Goal: Entertainment & Leisure: Browse casually

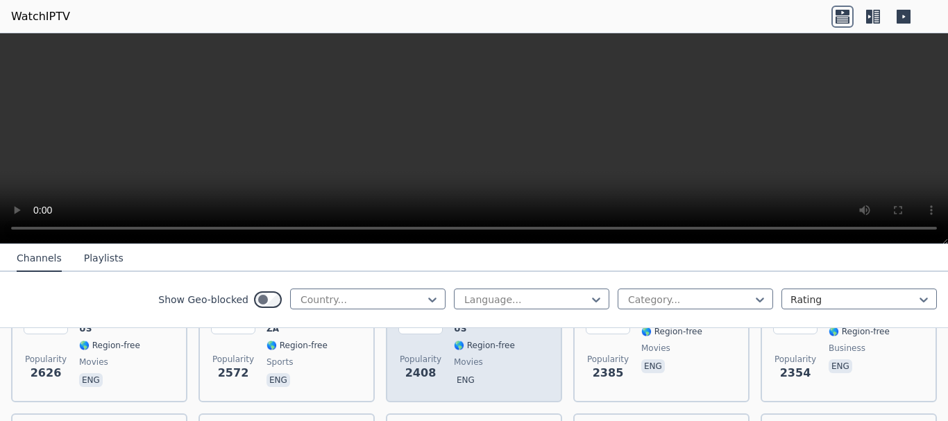
scroll to position [555, 0]
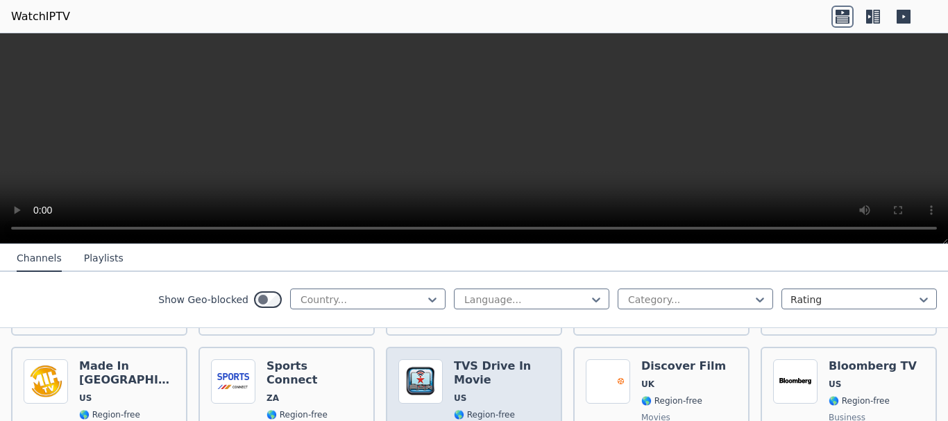
click at [498, 359] on h6 "TVS Drive In Movie" at bounding box center [502, 373] width 96 height 28
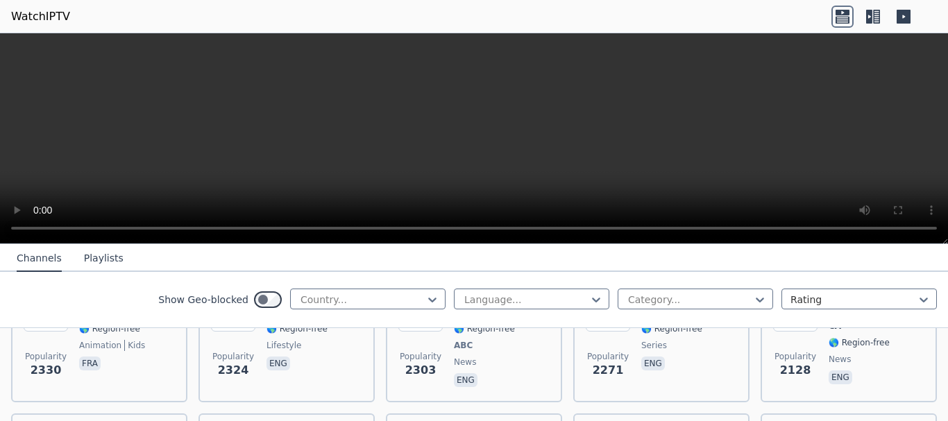
click at [873, 12] on icon at bounding box center [872, 17] width 22 height 22
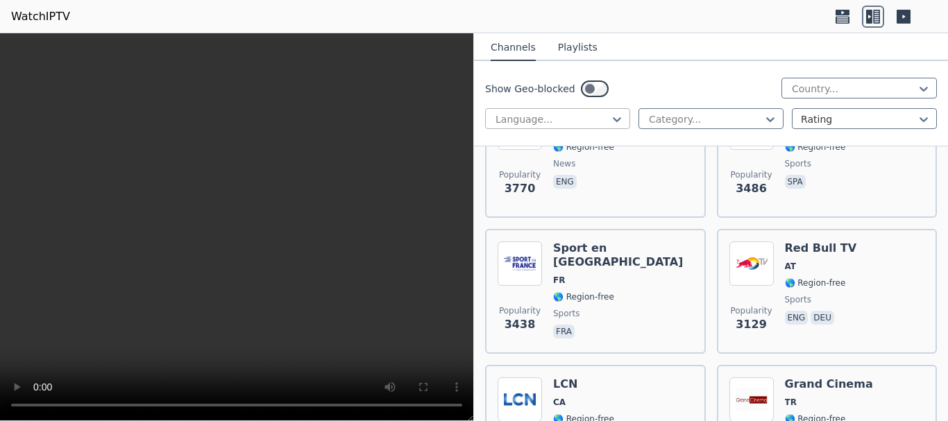
click at [597, 117] on div at bounding box center [552, 119] width 116 height 14
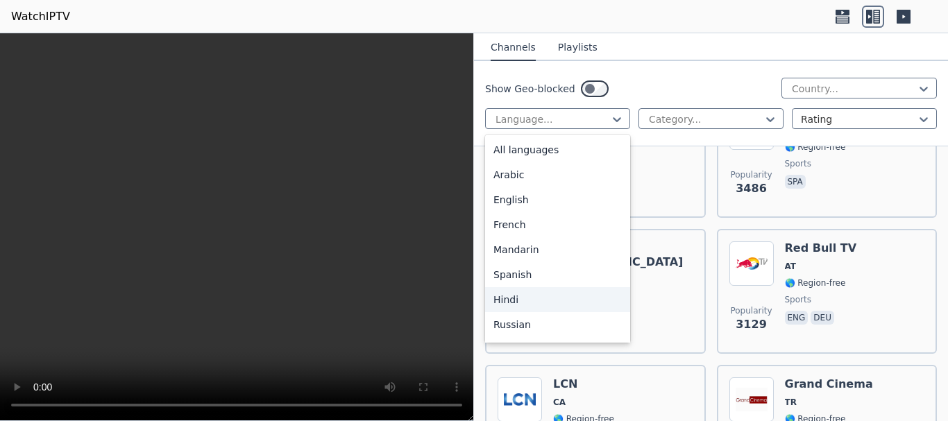
click at [510, 296] on div "Hindi" at bounding box center [557, 299] width 145 height 25
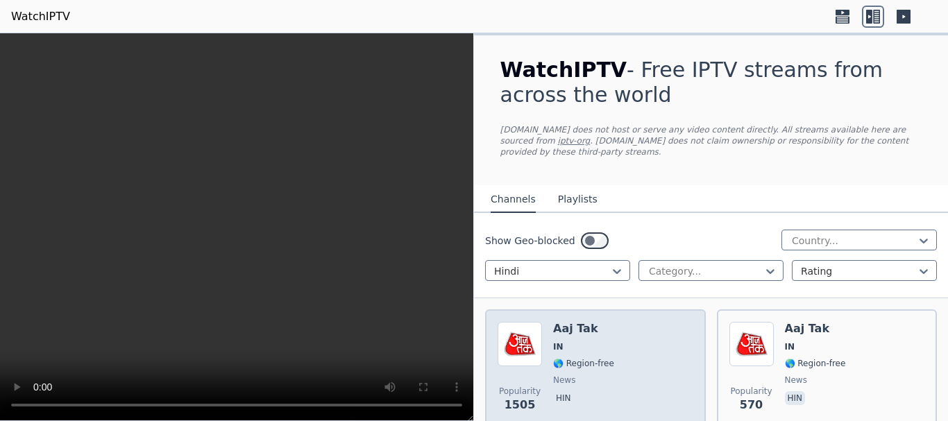
scroll to position [69, 0]
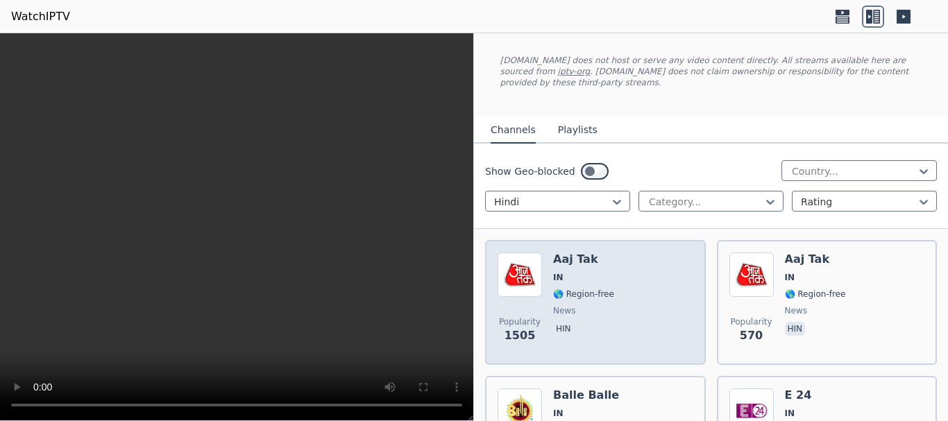
click at [610, 282] on div "Popularity 1505 Aaj Tak IN 🌎 Region-free news hin" at bounding box center [595, 302] width 196 height 100
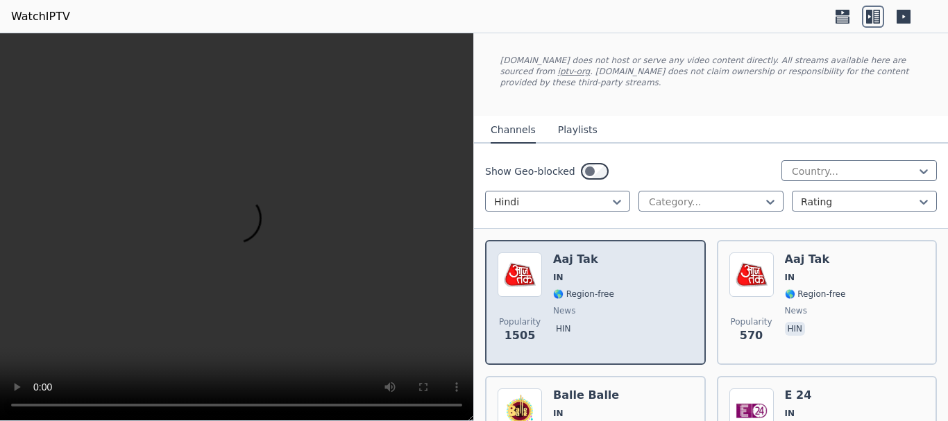
scroll to position [139, 0]
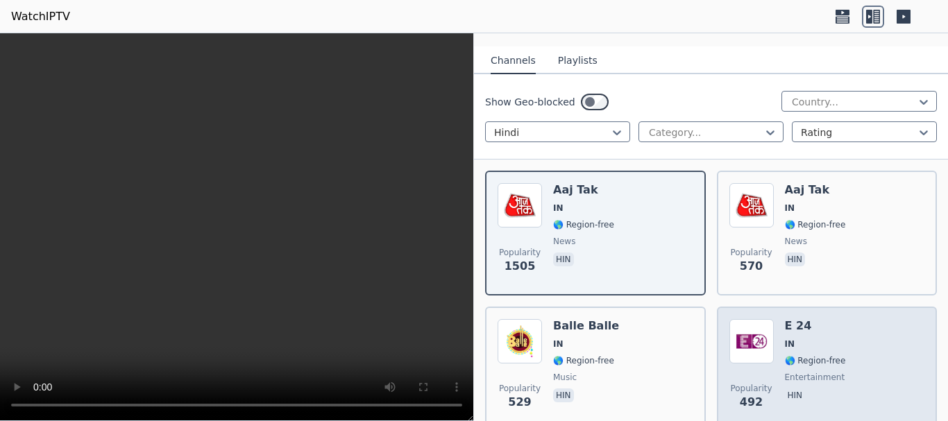
click at [828, 355] on span "🌎 Region-free" at bounding box center [815, 360] width 61 height 11
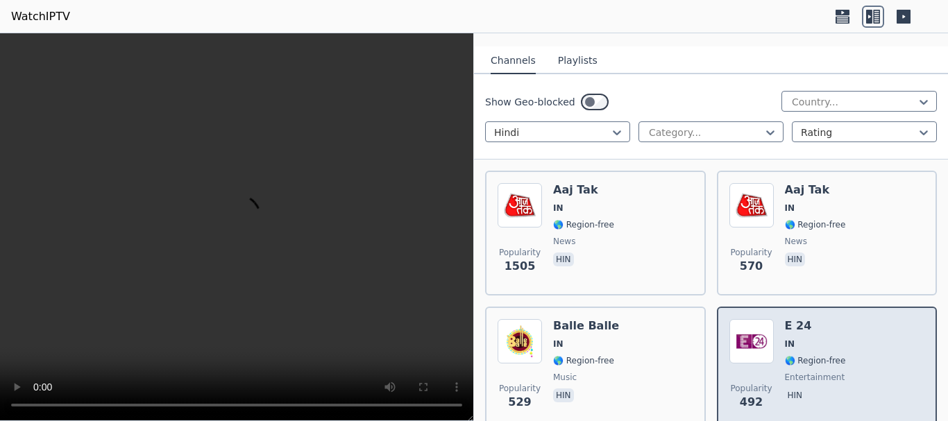
scroll to position [277, 0]
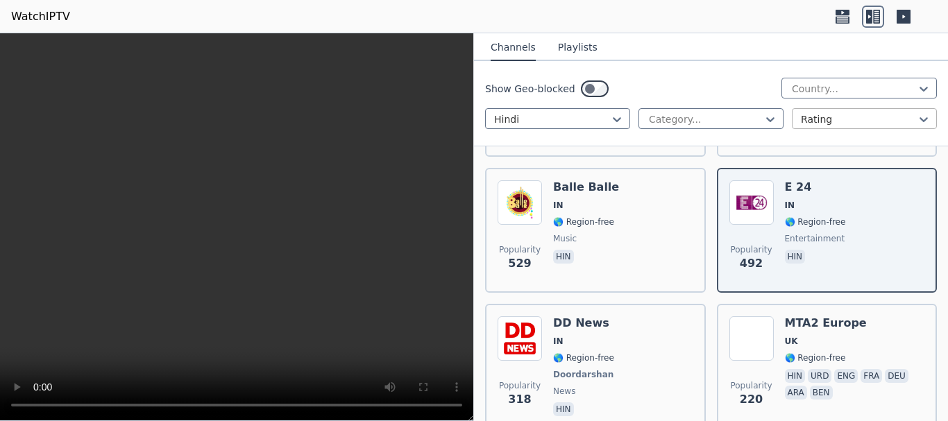
click at [872, 119] on div at bounding box center [858, 119] width 116 height 14
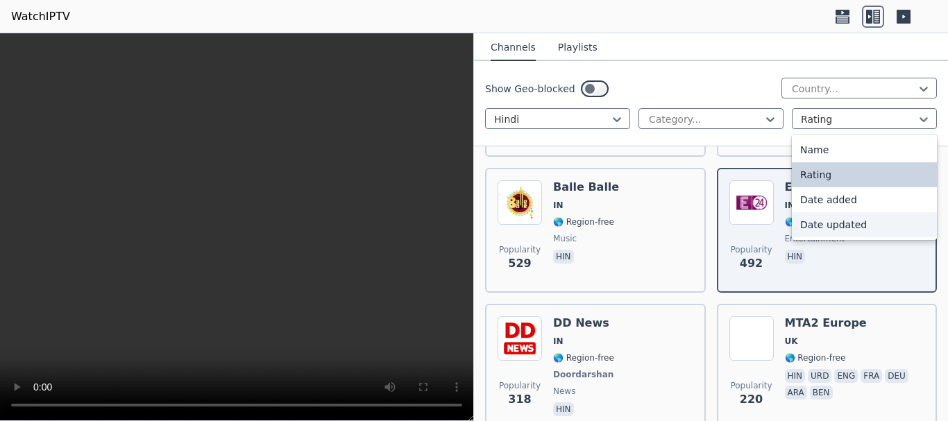
click at [834, 218] on div "Date updated" at bounding box center [863, 224] width 145 height 25
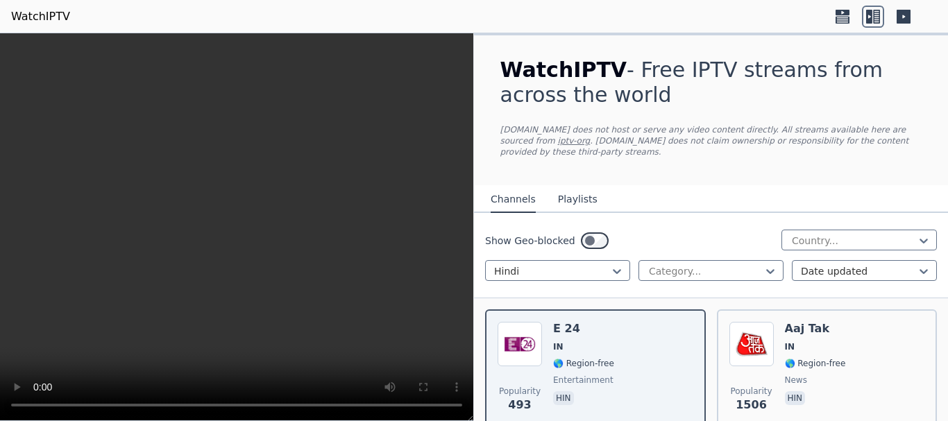
scroll to position [69, 0]
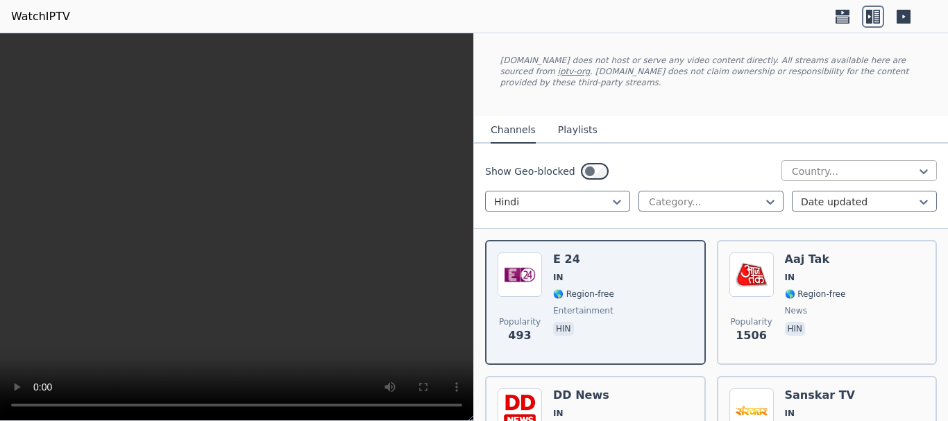
click at [830, 164] on div at bounding box center [853, 171] width 126 height 14
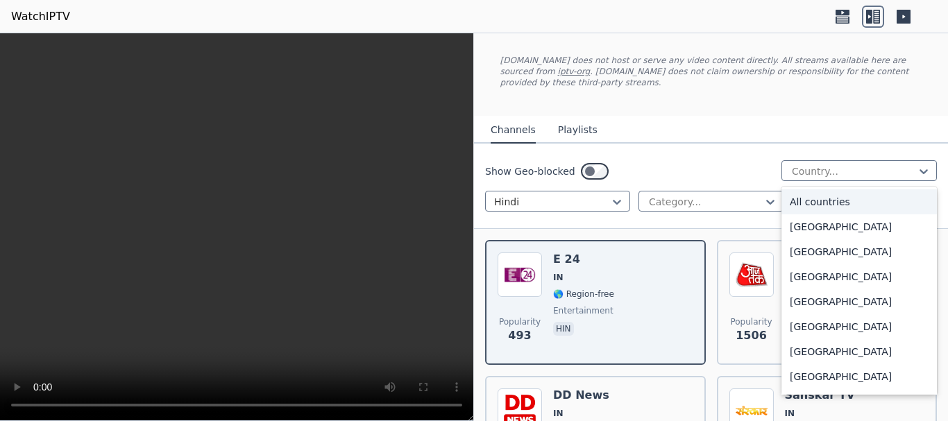
click at [729, 164] on div "Show Geo-blocked 206 results available. Use Up and Down to choose options, pres…" at bounding box center [711, 171] width 452 height 22
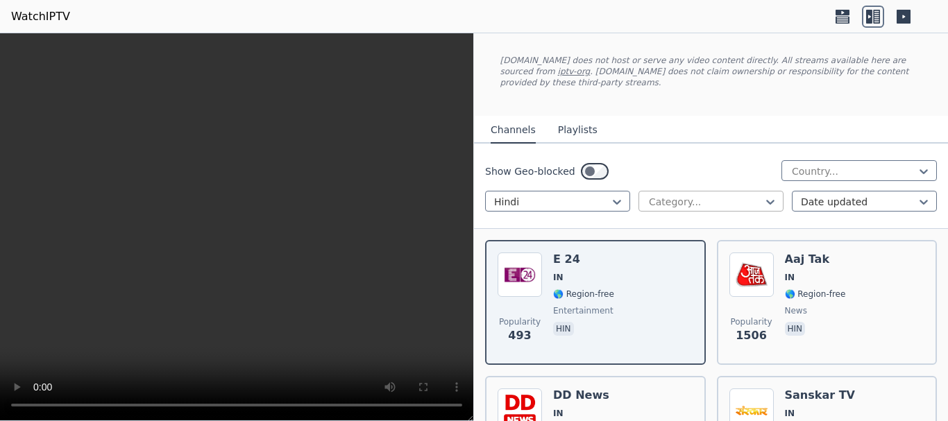
click at [711, 195] on div at bounding box center [705, 202] width 116 height 14
click at [723, 160] on div "Show Geo-blocked Country..." at bounding box center [711, 171] width 452 height 22
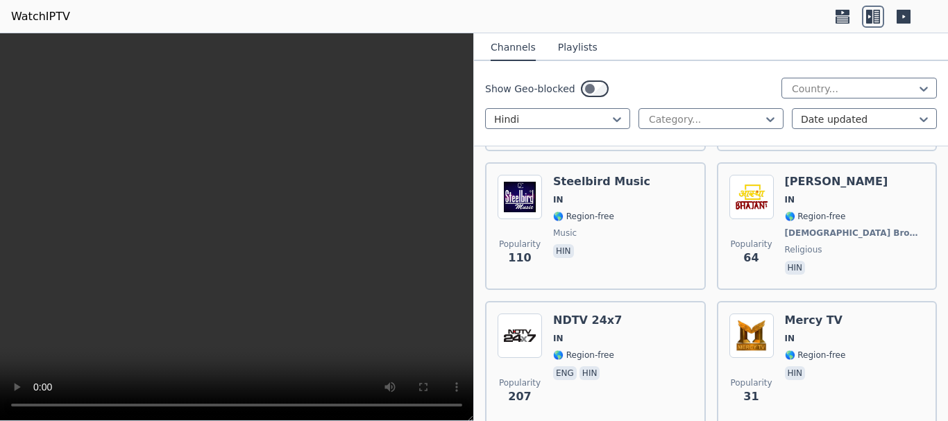
scroll to position [624, 0]
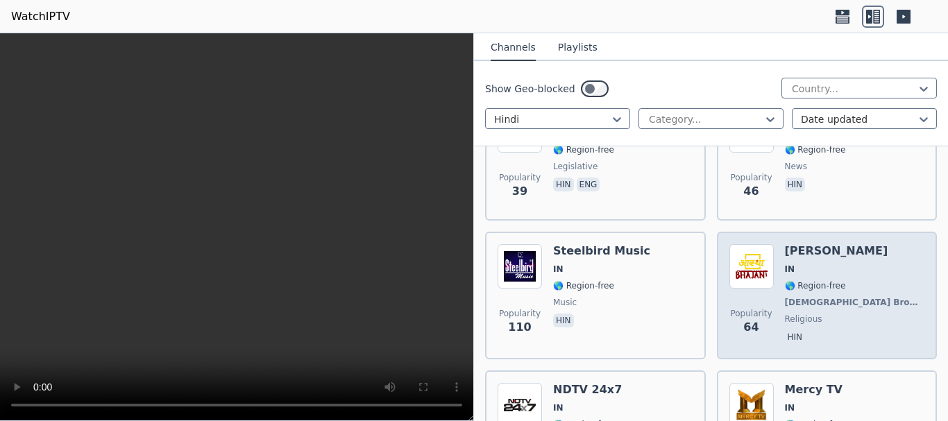
click at [824, 280] on span "🌎 Region-free" at bounding box center [815, 285] width 61 height 11
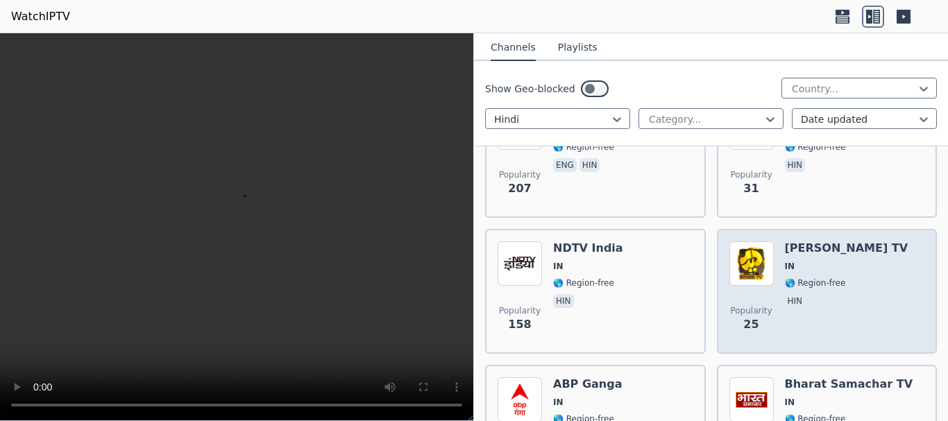
scroll to position [971, 0]
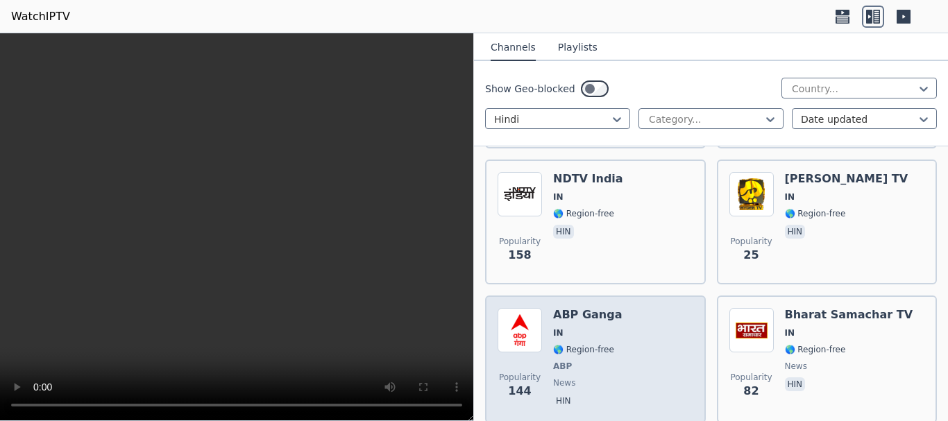
click at [616, 334] on div "Popularity 144 ABP Ganga IN 🌎 Region-free ABP news hin" at bounding box center [595, 359] width 196 height 103
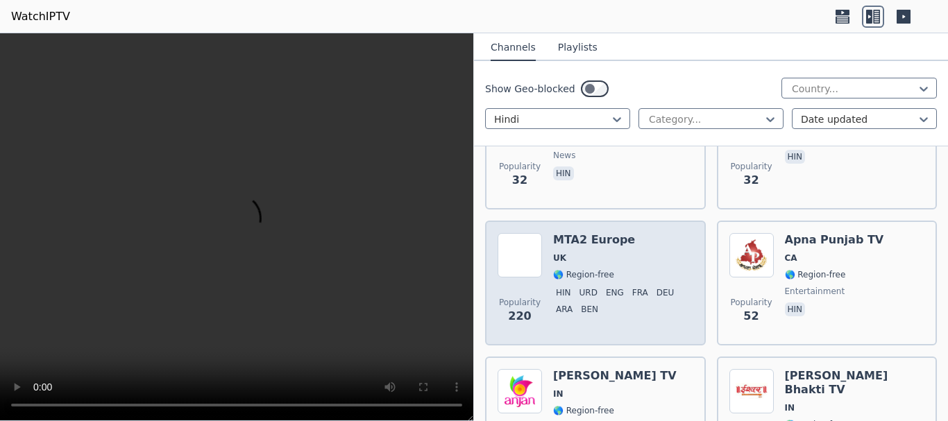
scroll to position [1665, 0]
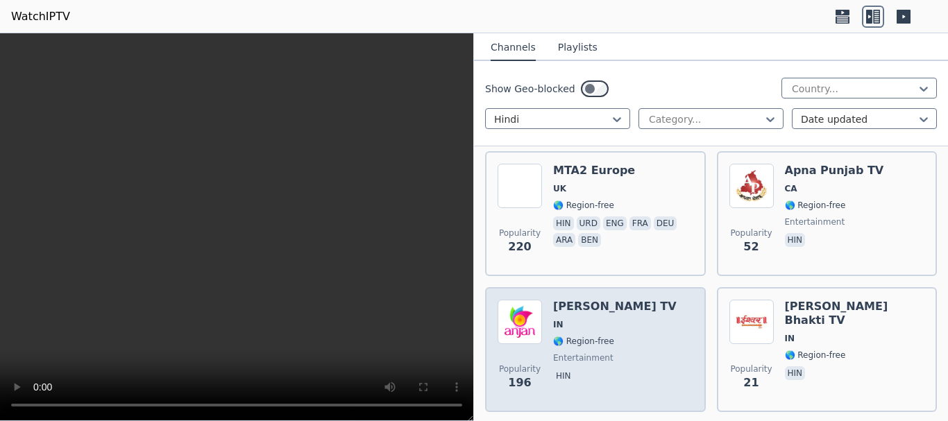
click at [626, 330] on div "Popularity 196 [PERSON_NAME] TV IN 🌎 Region-free entertainment hin" at bounding box center [595, 350] width 196 height 100
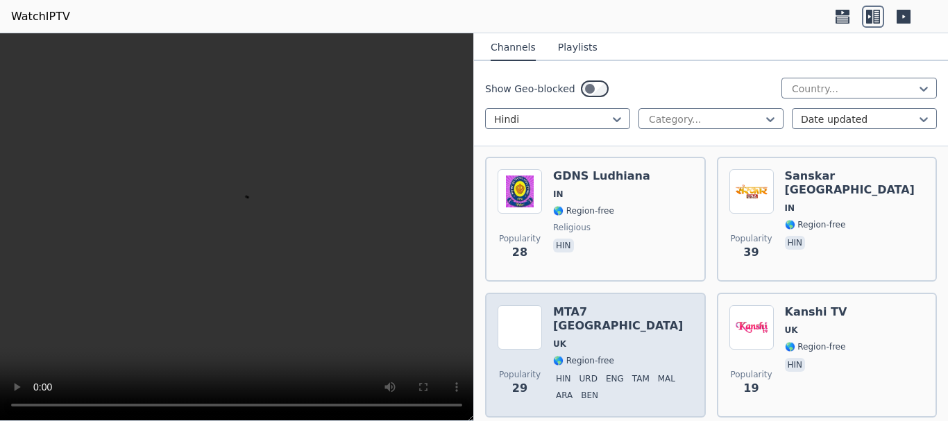
scroll to position [2497, 0]
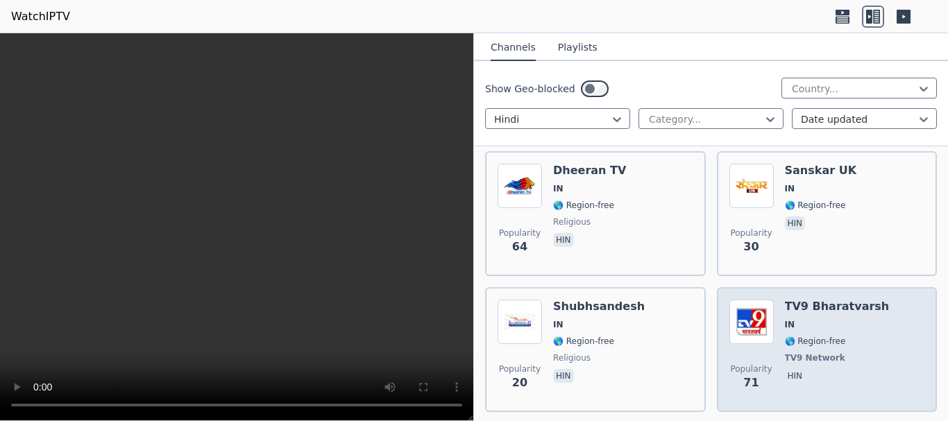
click at [814, 336] on span "🌎 Region-free" at bounding box center [815, 341] width 61 height 11
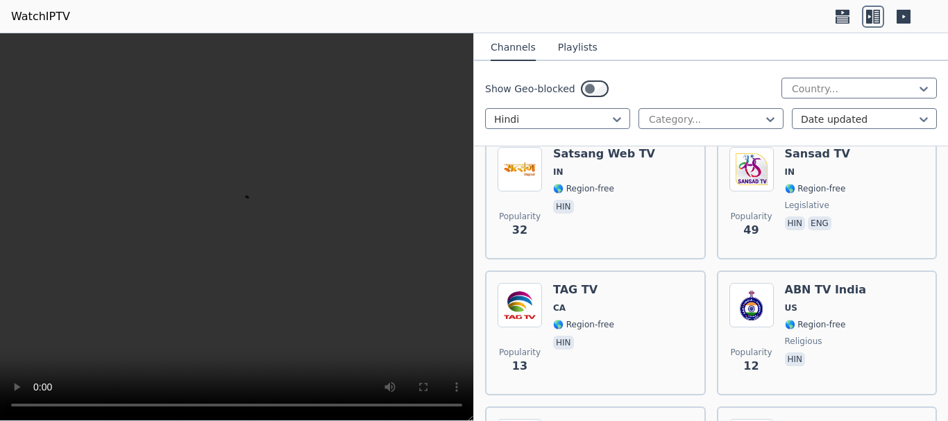
scroll to position [3538, 0]
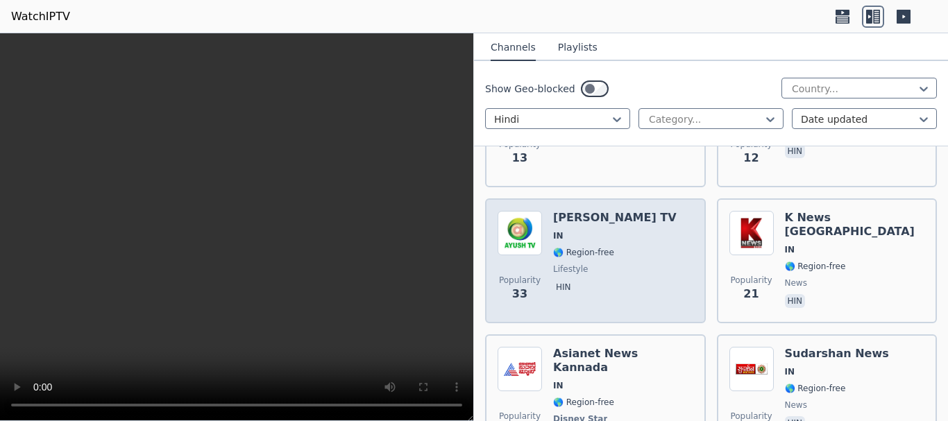
click at [642, 215] on div "Popularity 33 [PERSON_NAME] TV IN 🌎 Region-free lifestyle hin" at bounding box center [595, 261] width 196 height 100
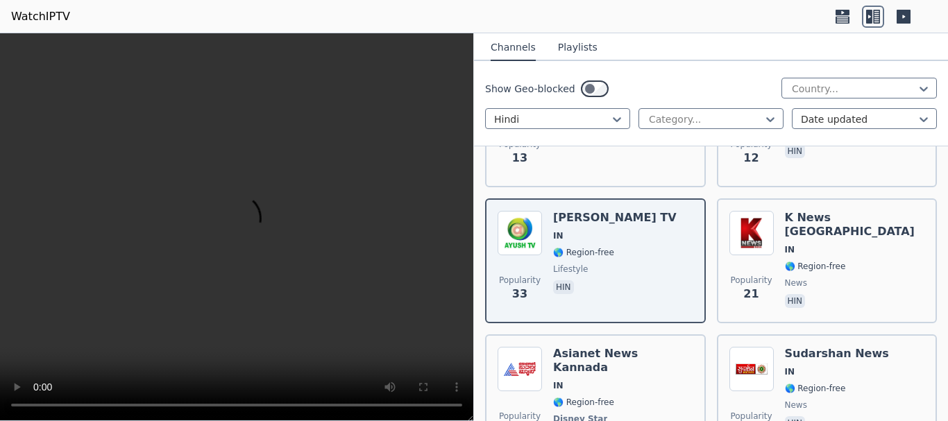
scroll to position [3748, 0]
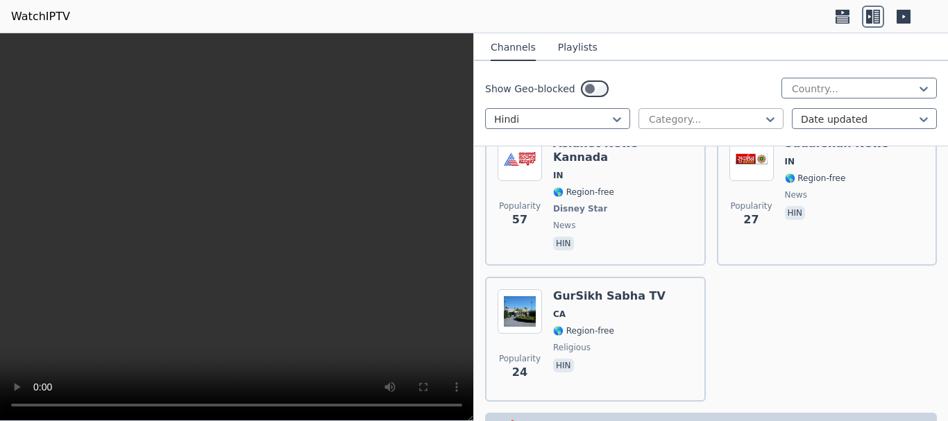
click at [719, 121] on div at bounding box center [705, 119] width 116 height 14
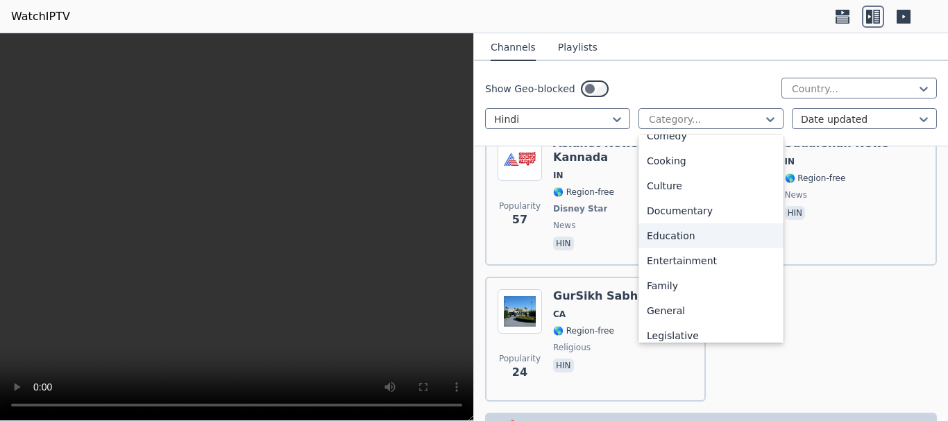
scroll to position [208, 0]
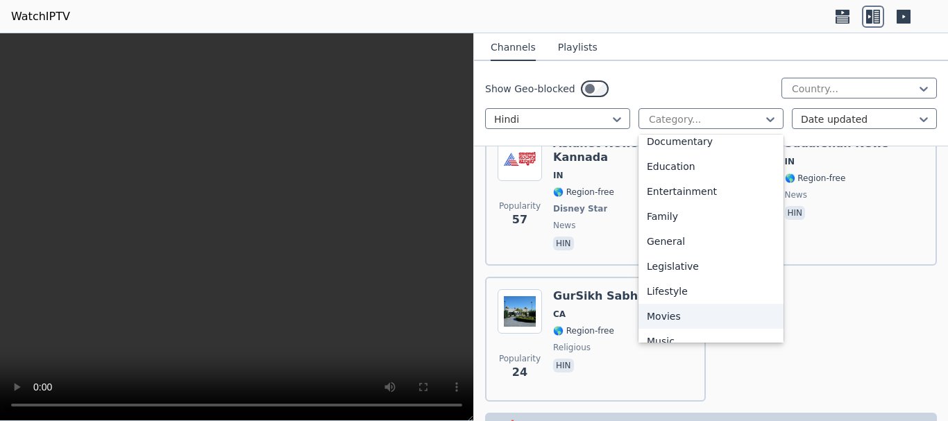
click at [660, 313] on div "Movies" at bounding box center [710, 316] width 145 height 25
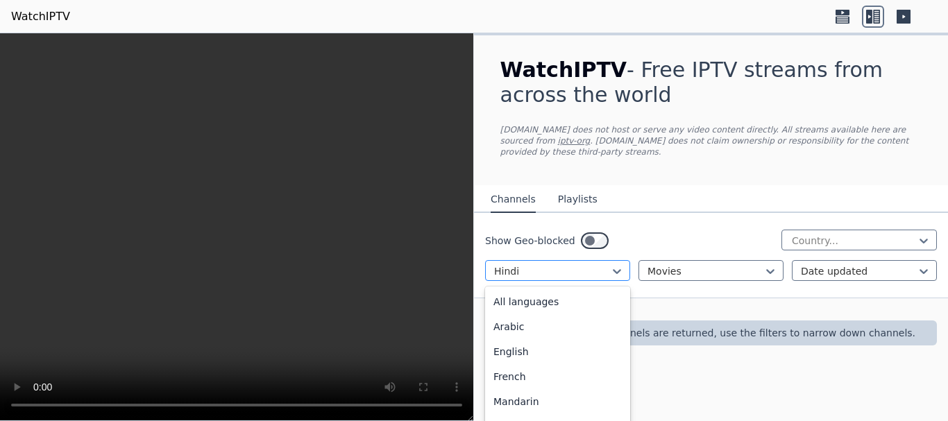
click at [607, 264] on div at bounding box center [552, 271] width 116 height 14
click at [585, 290] on div "All languages" at bounding box center [557, 301] width 145 height 25
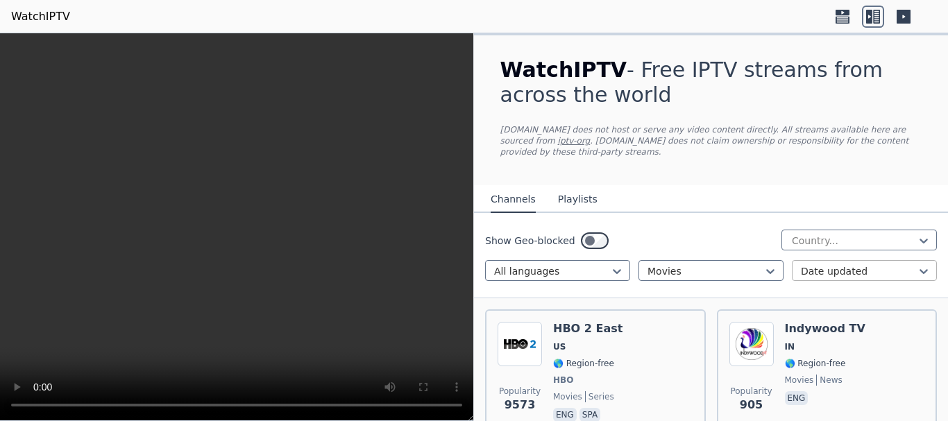
click at [840, 264] on div at bounding box center [858, 271] width 116 height 14
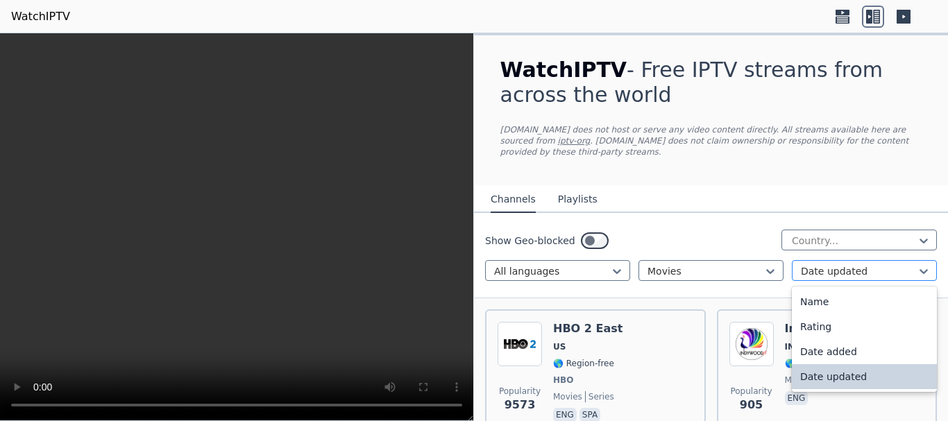
click at [840, 264] on div at bounding box center [858, 271] width 116 height 14
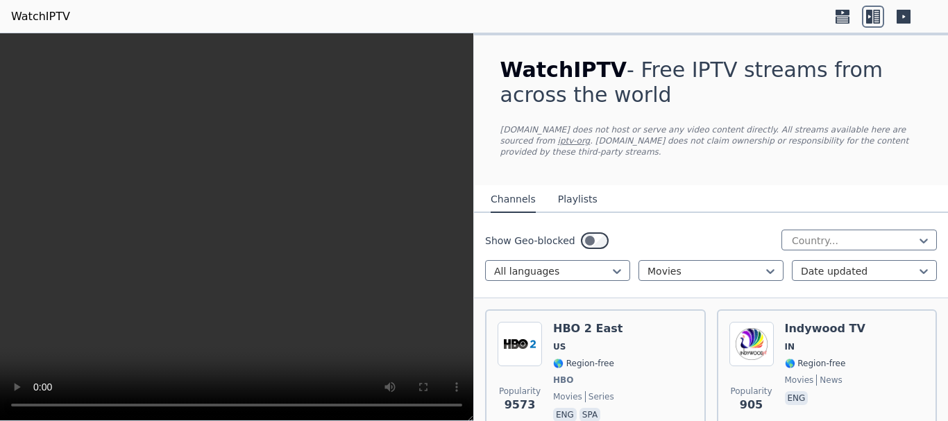
click at [902, 169] on div "WatchIPTV - Free IPTV streams from across the world [DOMAIN_NAME] does not host…" at bounding box center [711, 110] width 466 height 150
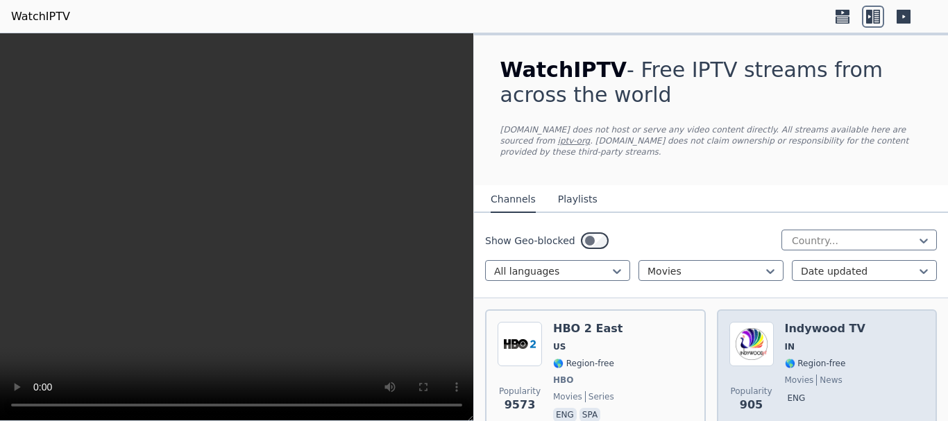
scroll to position [139, 0]
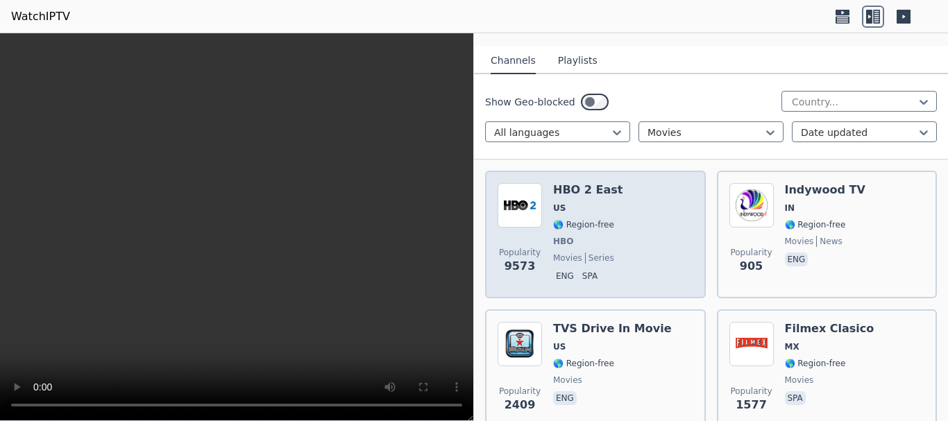
click at [597, 219] on div "HBO 2 East US 🌎 Region-free HBO movies series eng spa" at bounding box center [587, 234] width 69 height 103
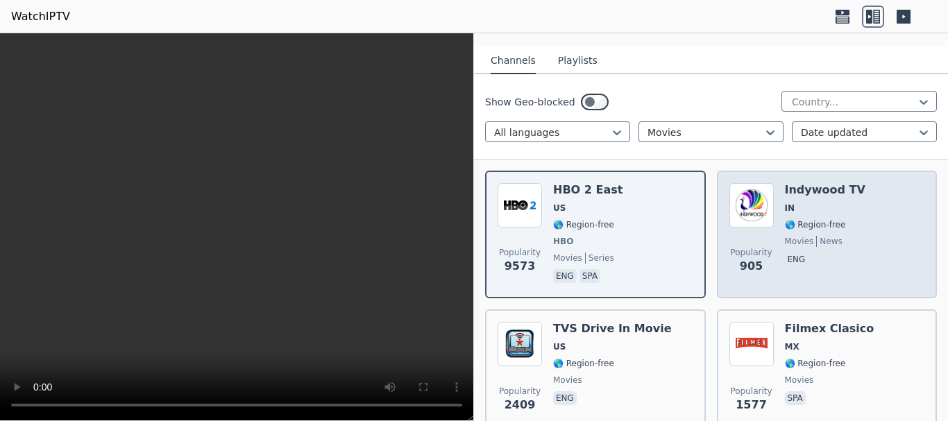
click at [837, 236] on span "movies news" at bounding box center [825, 241] width 80 height 11
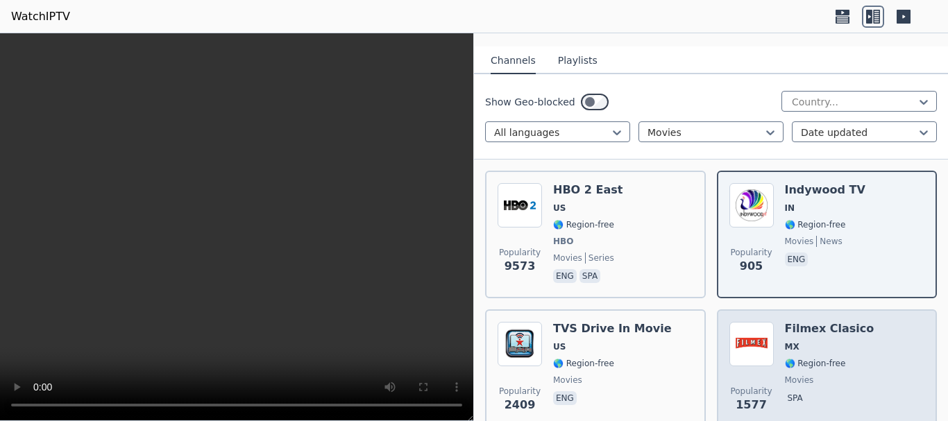
click at [814, 341] on span "MX" at bounding box center [829, 346] width 89 height 11
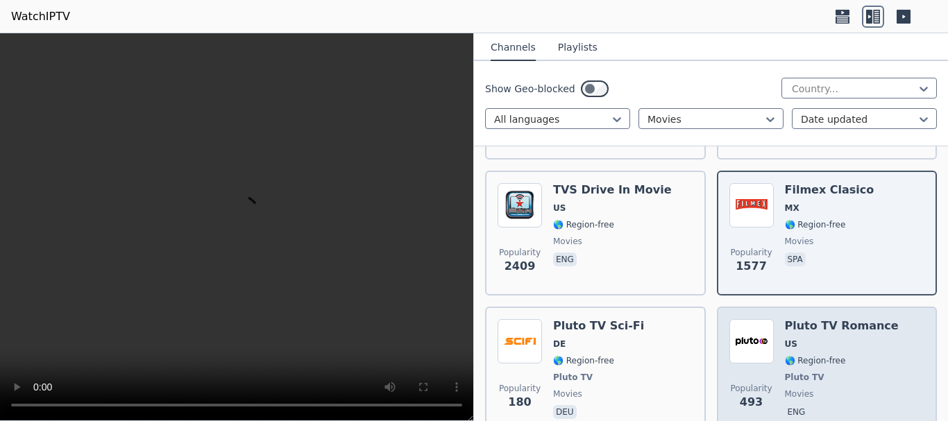
scroll to position [347, 0]
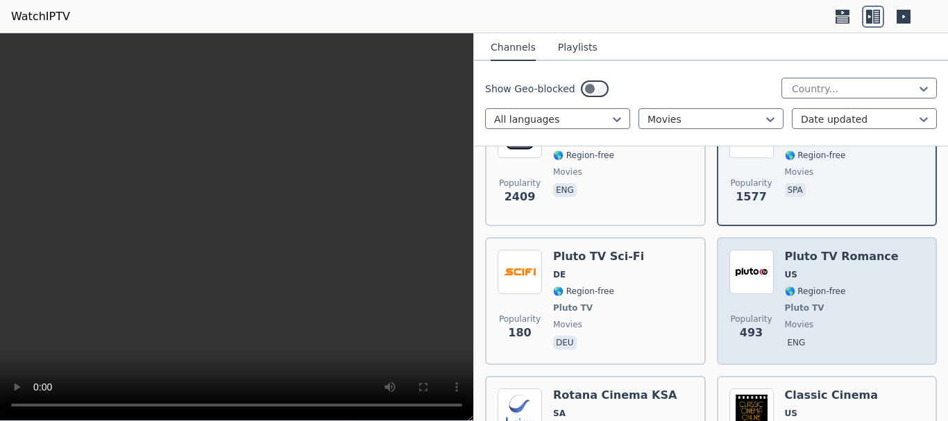
click at [821, 286] on span "🌎 Region-free" at bounding box center [815, 291] width 61 height 11
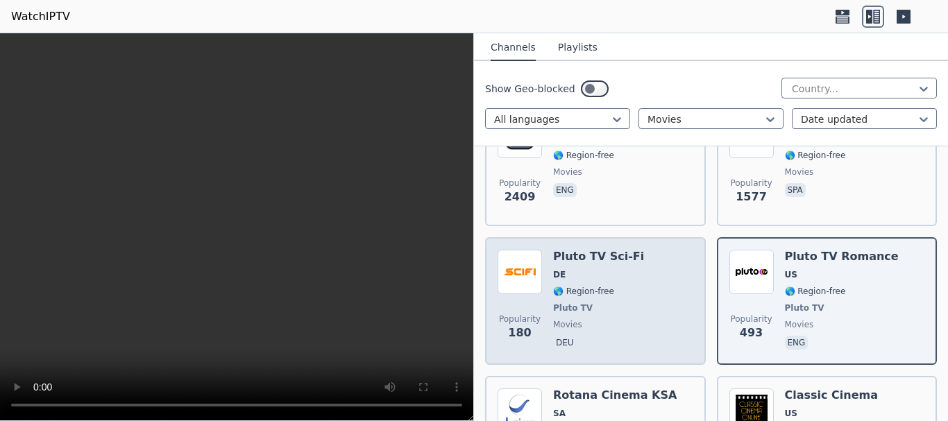
click at [621, 286] on span "🌎 Region-free" at bounding box center [598, 291] width 91 height 11
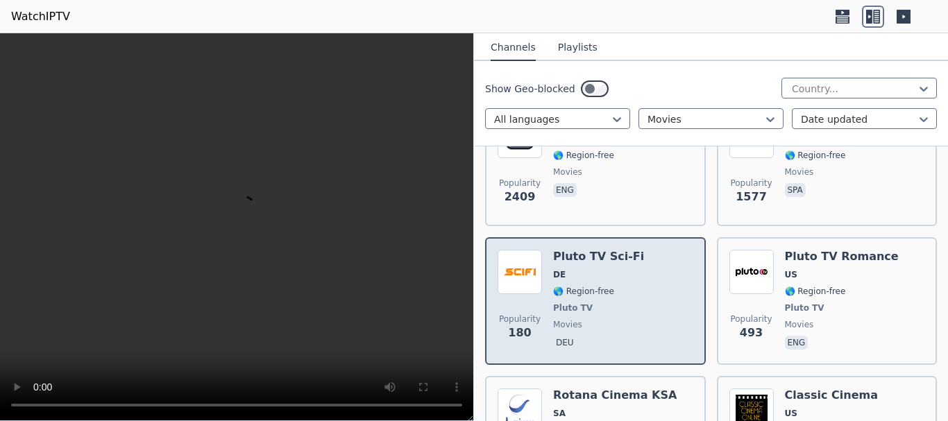
scroll to position [555, 0]
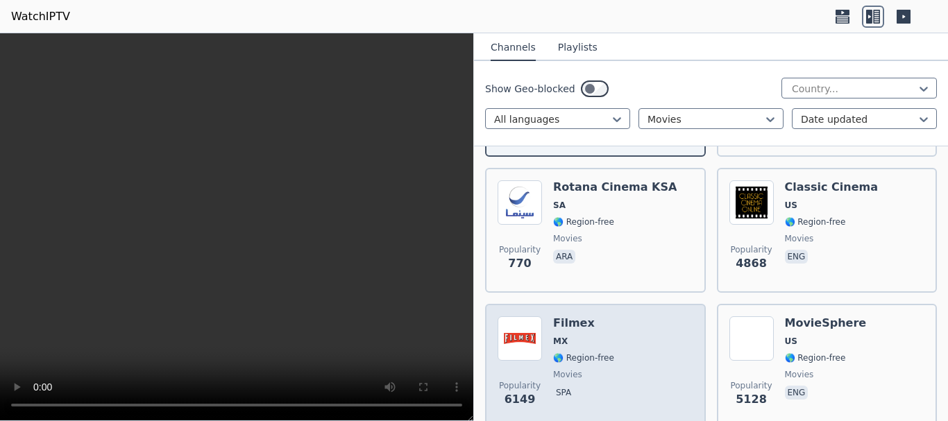
click at [612, 336] on div "Popularity 6149 Filmex MX 🌎 Region-free movies spa" at bounding box center [595, 366] width 196 height 100
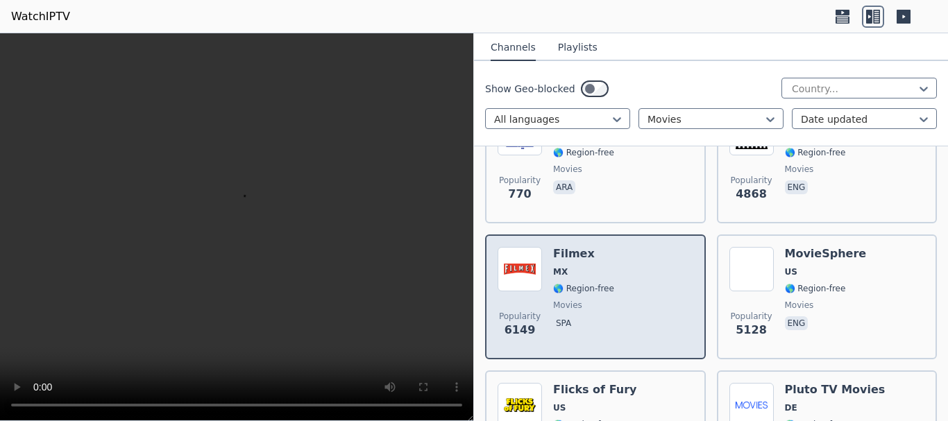
scroll to position [694, 0]
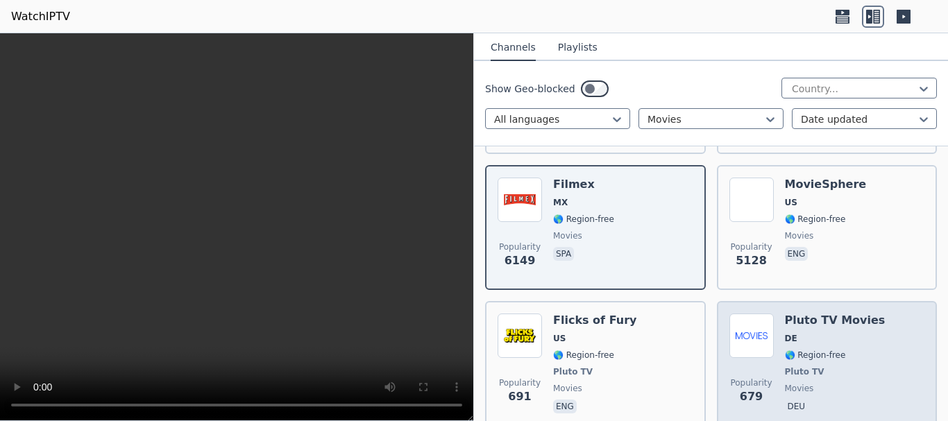
click at [844, 338] on div "Pluto TV Movies DE 🌎 Region-free Pluto TV movies deu" at bounding box center [835, 365] width 101 height 103
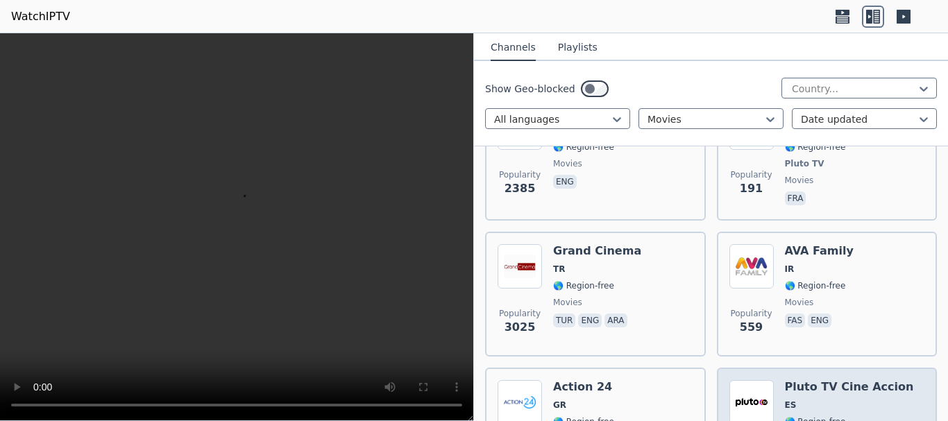
scroll to position [1179, 0]
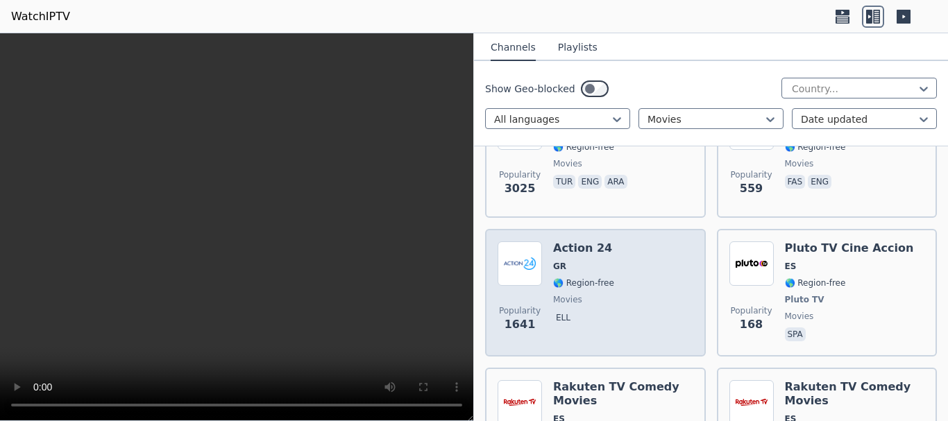
click at [633, 292] on div "Popularity 1641 Action 24 GR 🌎 Region-free movies ell" at bounding box center [595, 292] width 196 height 103
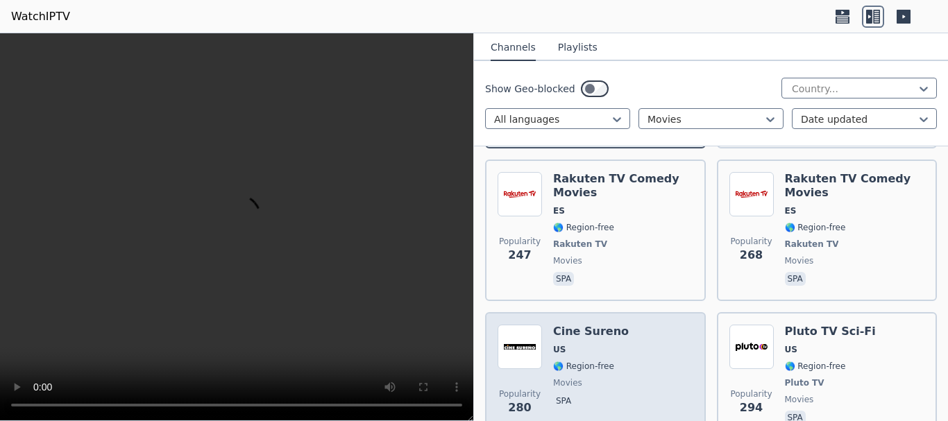
scroll to position [1457, 0]
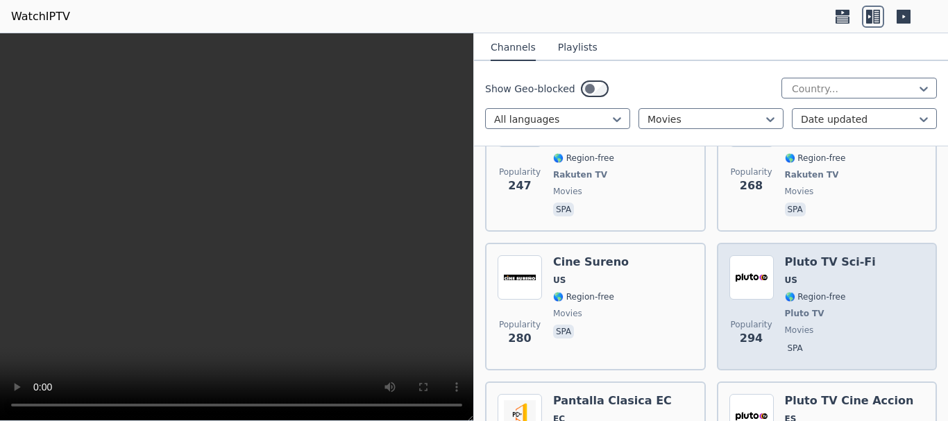
click at [847, 291] on span "🌎 Region-free" at bounding box center [830, 296] width 91 height 11
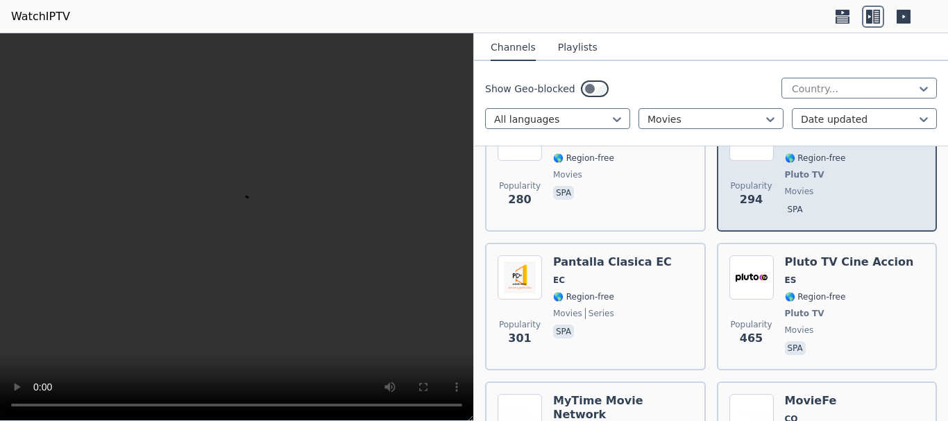
scroll to position [1803, 0]
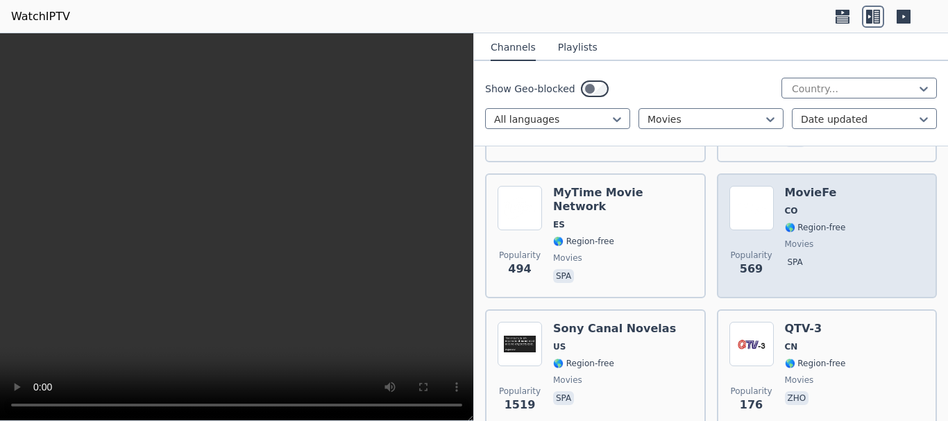
click at [828, 222] on span "🌎 Region-free" at bounding box center [815, 227] width 61 height 11
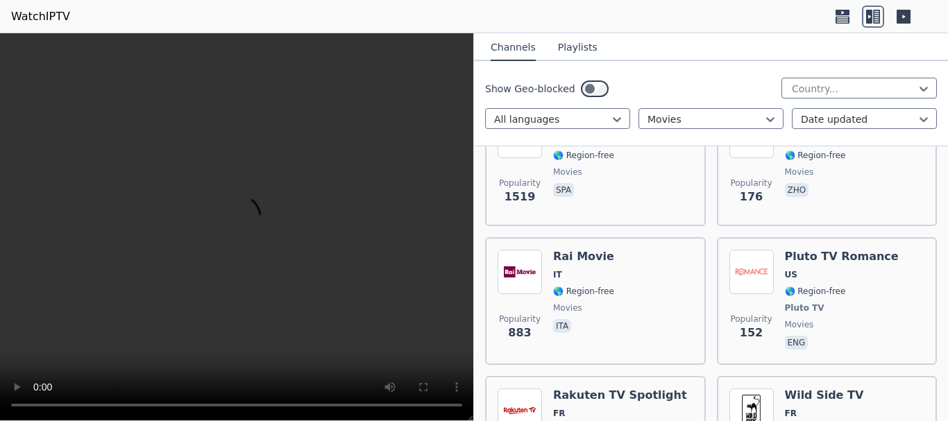
scroll to position [1942, 0]
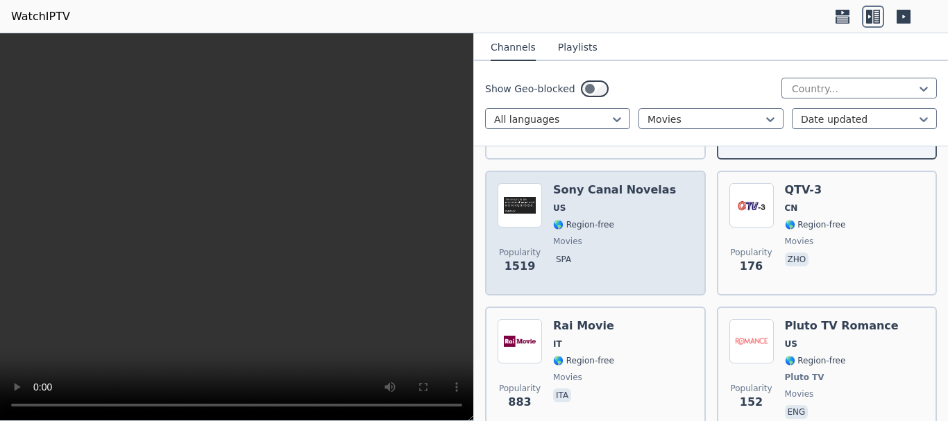
click at [629, 236] on span "movies" at bounding box center [614, 241] width 123 height 11
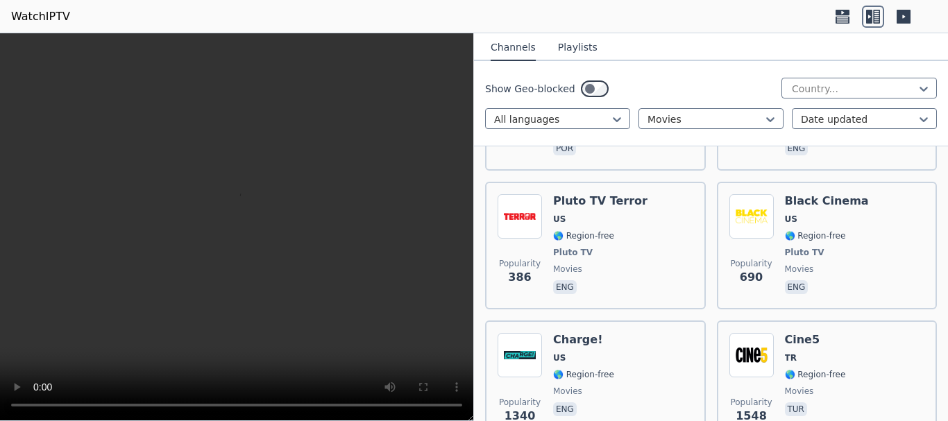
scroll to position [2775, 0]
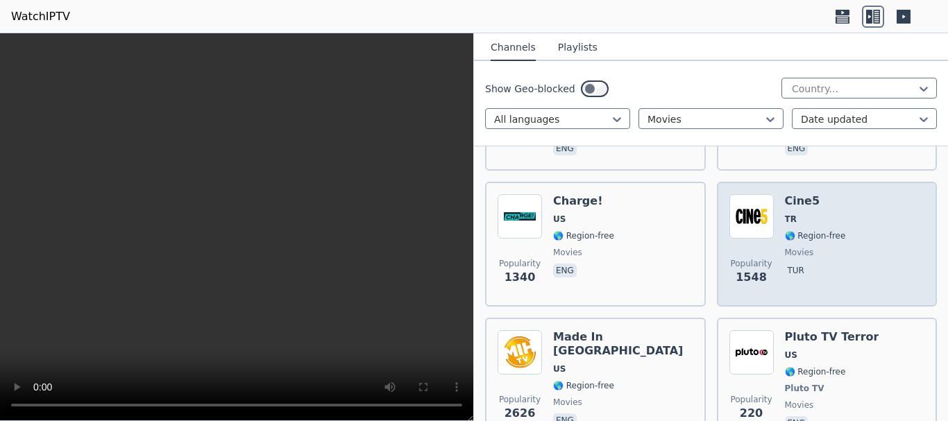
click at [846, 224] on div "Popularity 1548 Cine5 TR 🌎 Region-free movies tur" at bounding box center [827, 244] width 196 height 100
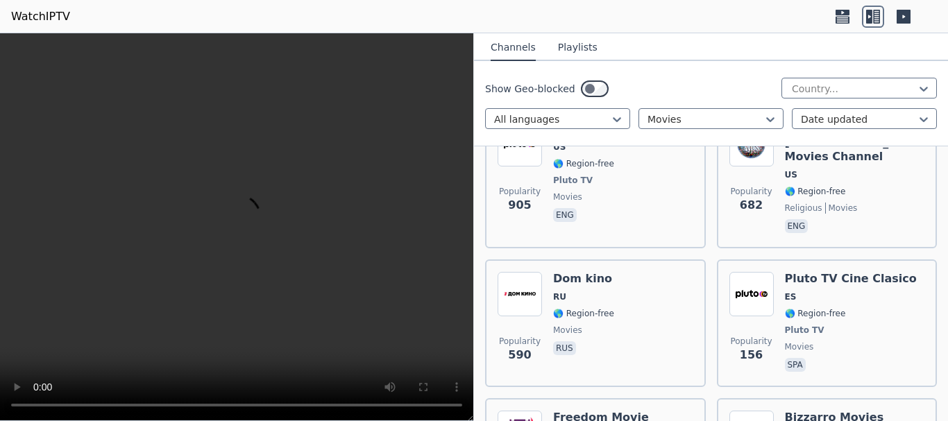
scroll to position [3329, 0]
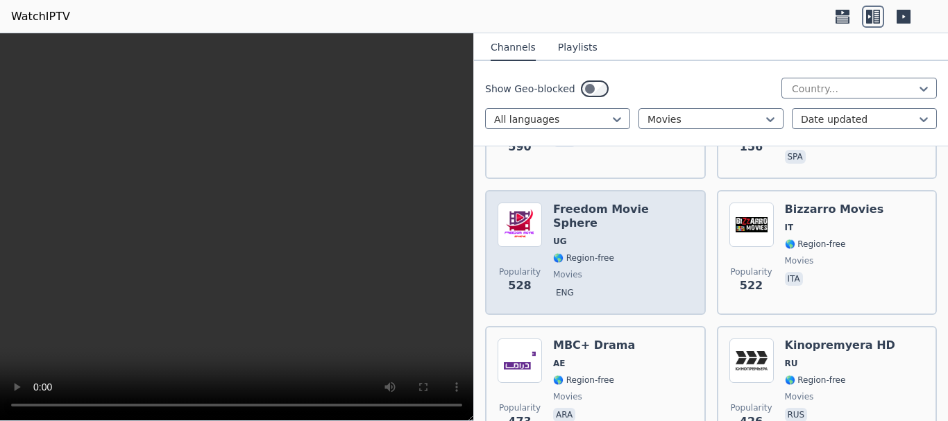
click at [623, 286] on span "eng" at bounding box center [623, 294] width 140 height 17
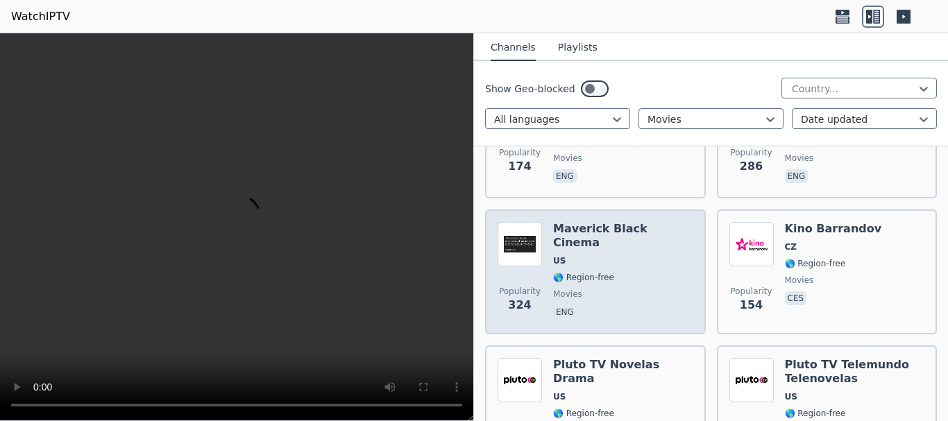
scroll to position [4370, 0]
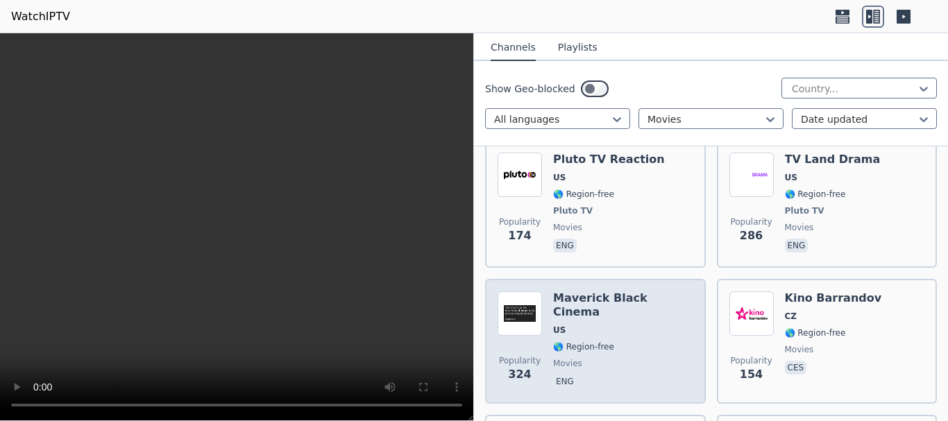
click at [652, 341] on span "🌎 Region-free" at bounding box center [623, 346] width 140 height 11
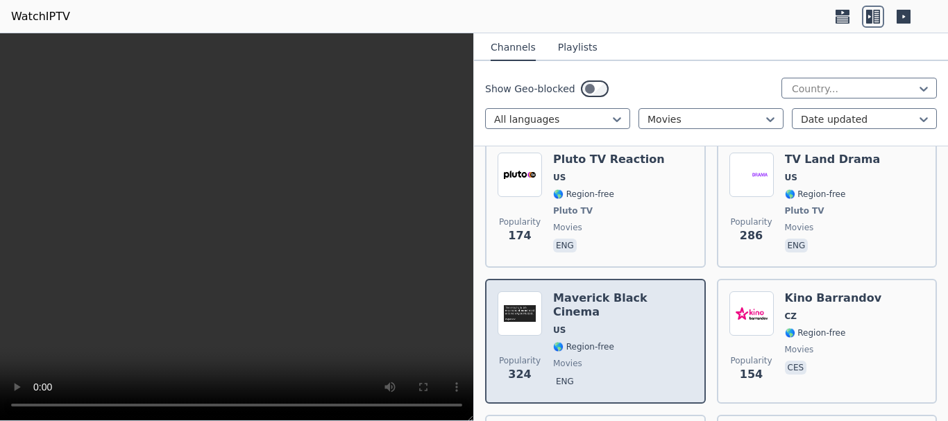
click at [648, 341] on span "🌎 Region-free" at bounding box center [623, 346] width 140 height 11
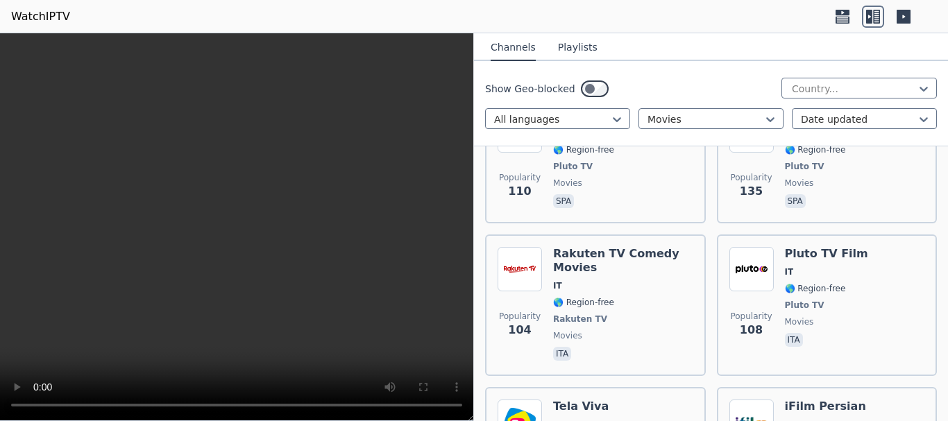
scroll to position [5688, 0]
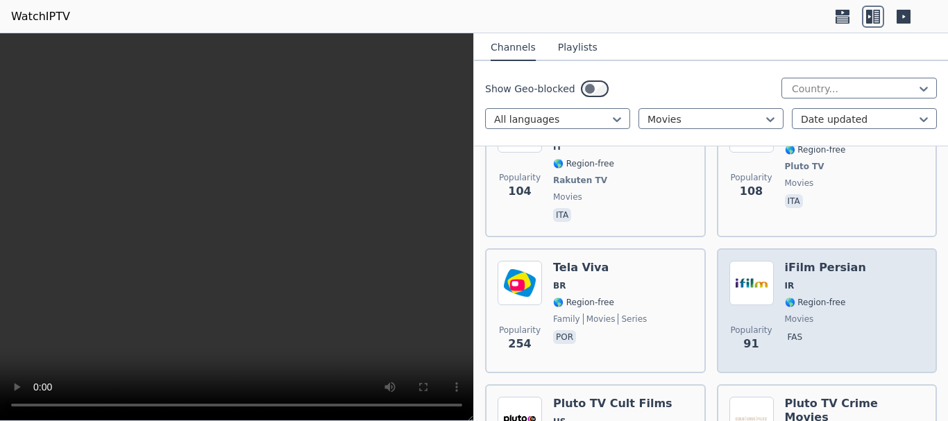
click at [773, 261] on div "Popularity 91 iFilm Persian IR 🌎 Region-free movies fas" at bounding box center [827, 311] width 196 height 100
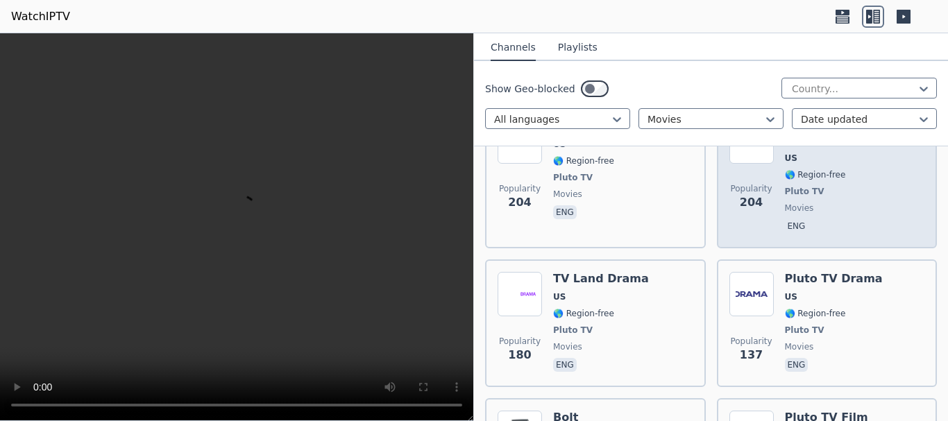
scroll to position [6035, 0]
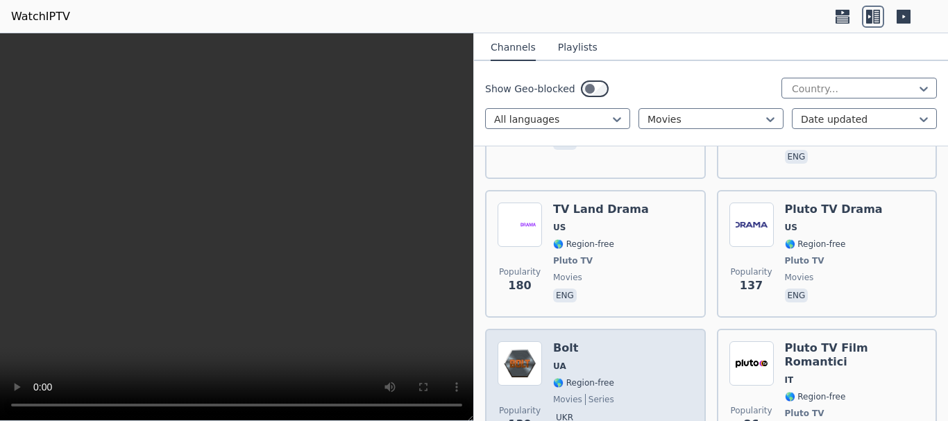
click at [637, 341] on div "Popularity 130 Bolt UA 🌎 Region-free movies series ukr" at bounding box center [595, 399] width 196 height 117
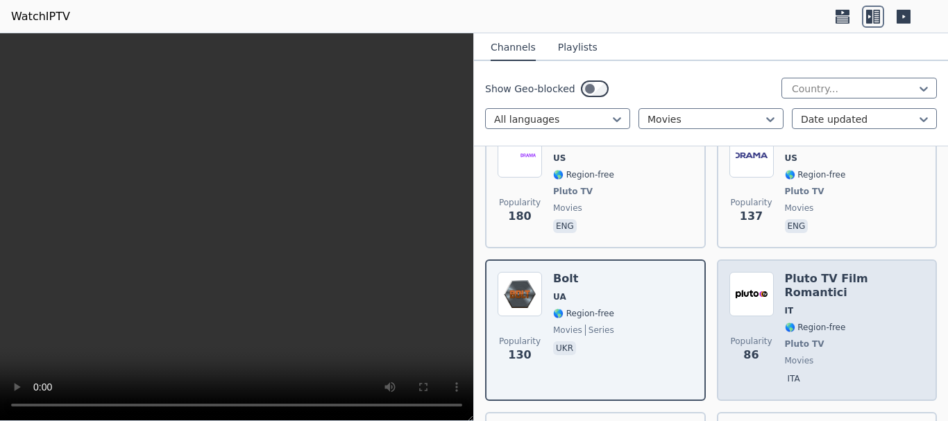
click at [809, 322] on span "🌎 Region-free" at bounding box center [815, 327] width 61 height 11
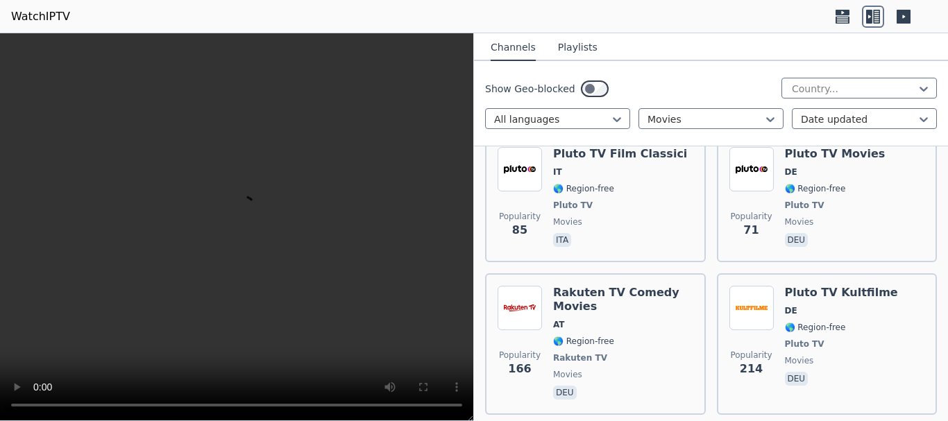
scroll to position [6520, 0]
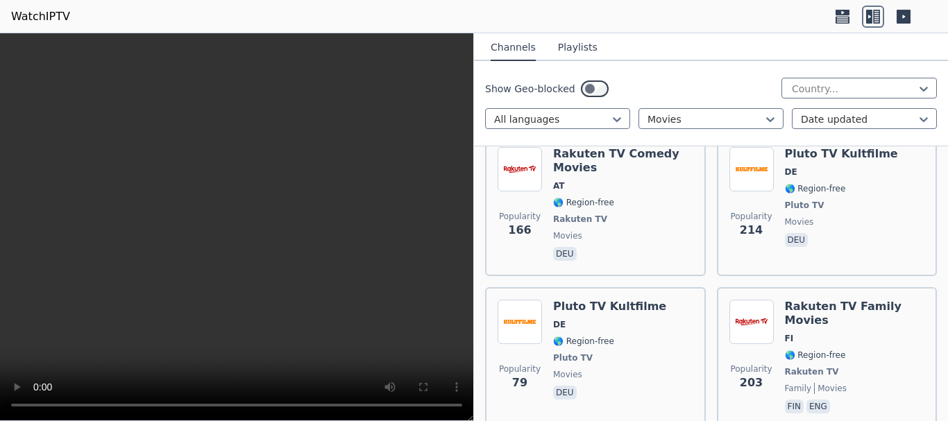
click at [809, 300] on div "Rakuten TV Family Movies FI 🌎 Region-free Rakuten TV family movies fin eng" at bounding box center [855, 358] width 140 height 117
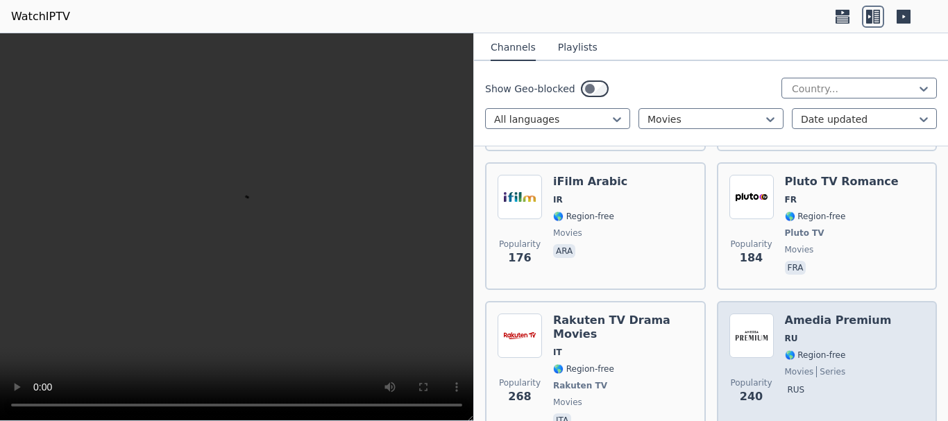
scroll to position [7144, 0]
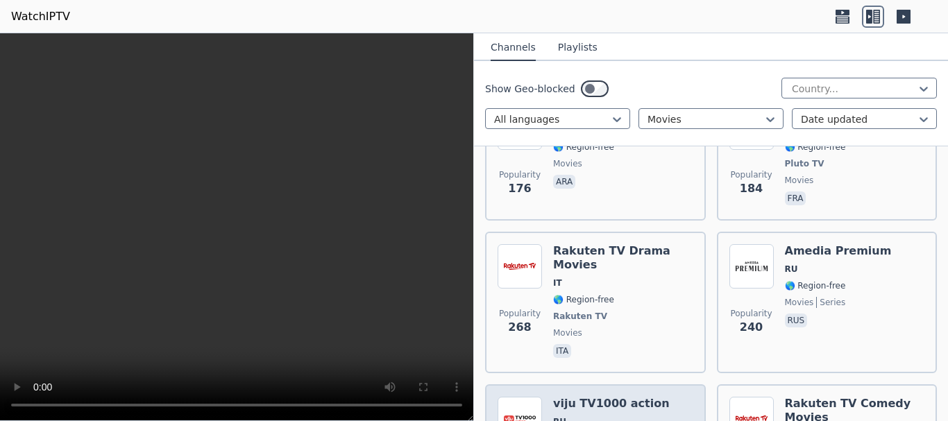
click at [644, 416] on span "RU" at bounding box center [611, 421] width 117 height 11
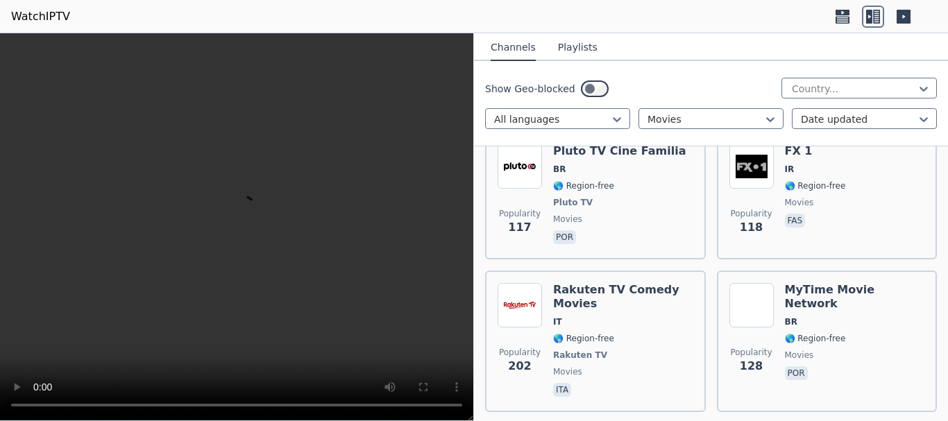
scroll to position [8393, 0]
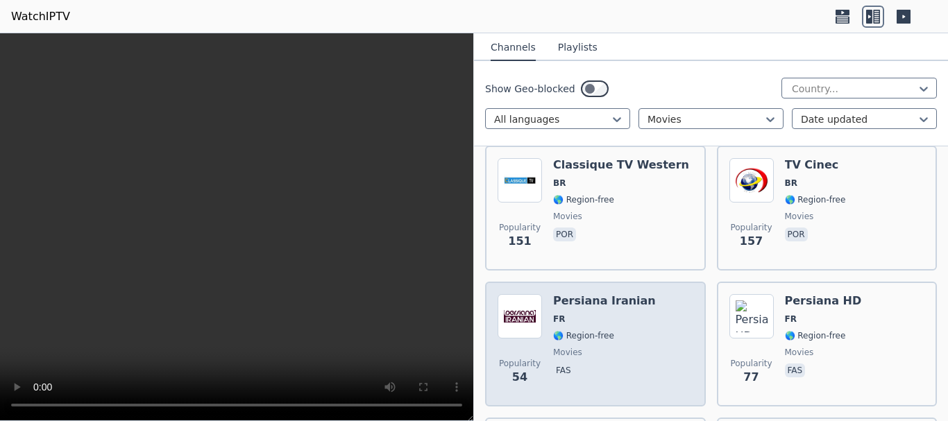
click at [660, 294] on div "Popularity 54 Persiana Iranian FR 🌎 Region-free movies fas" at bounding box center [595, 344] width 196 height 100
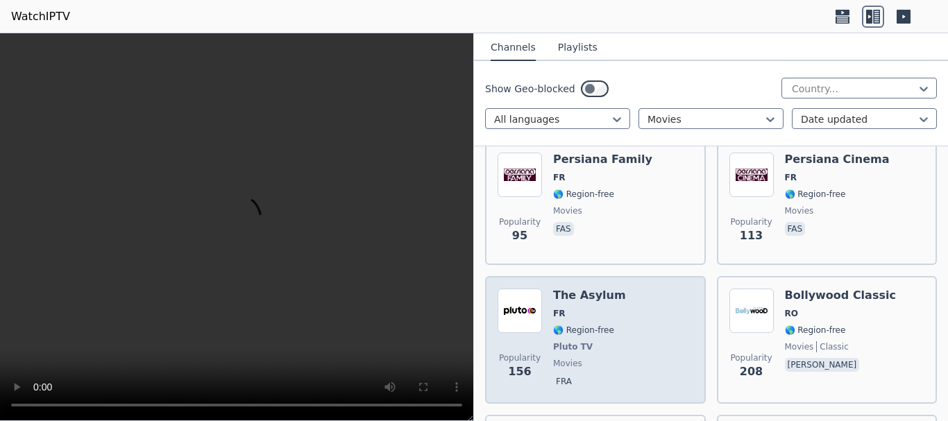
scroll to position [8879, 0]
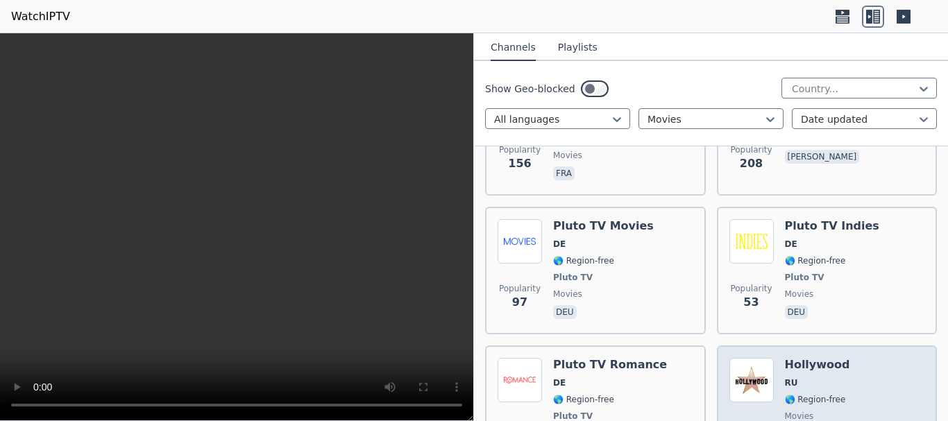
click at [807, 377] on span "RU" at bounding box center [817, 382] width 65 height 11
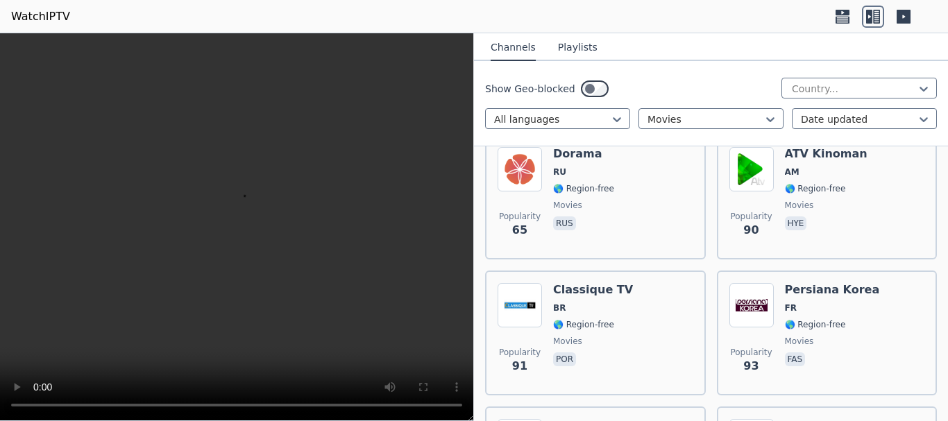
scroll to position [9919, 0]
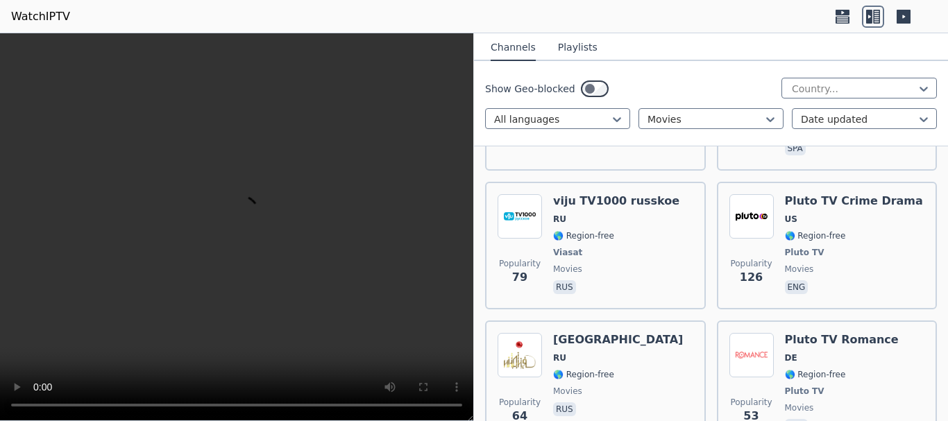
scroll to position [12340, 0]
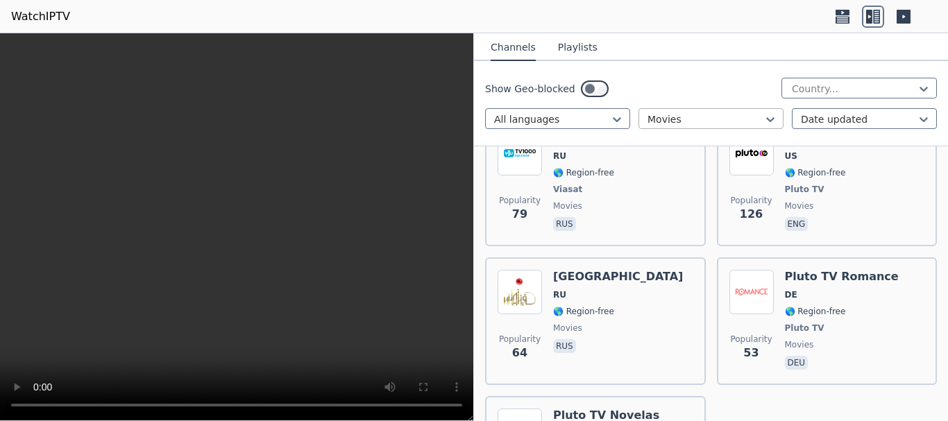
click at [721, 120] on div at bounding box center [705, 119] width 116 height 14
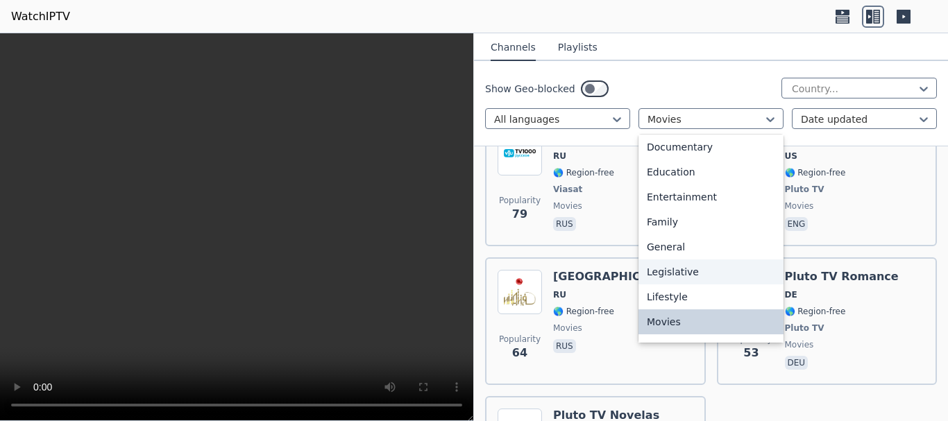
scroll to position [272, 0]
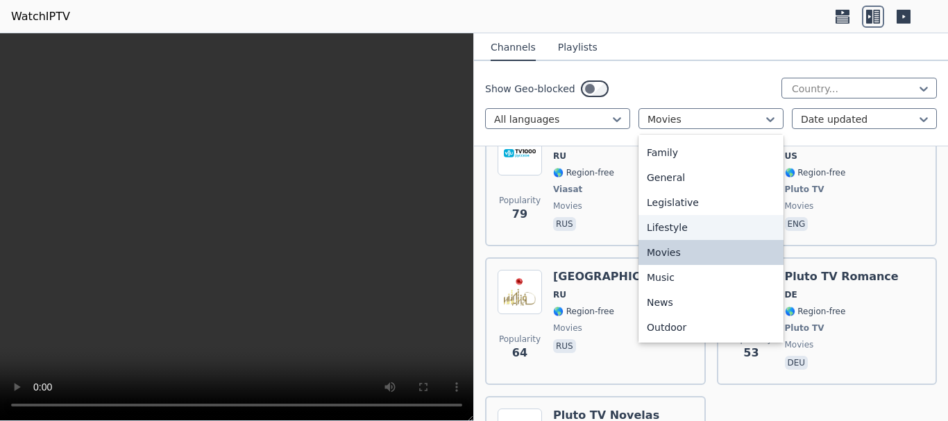
click at [696, 227] on div "Lifestyle" at bounding box center [710, 227] width 145 height 25
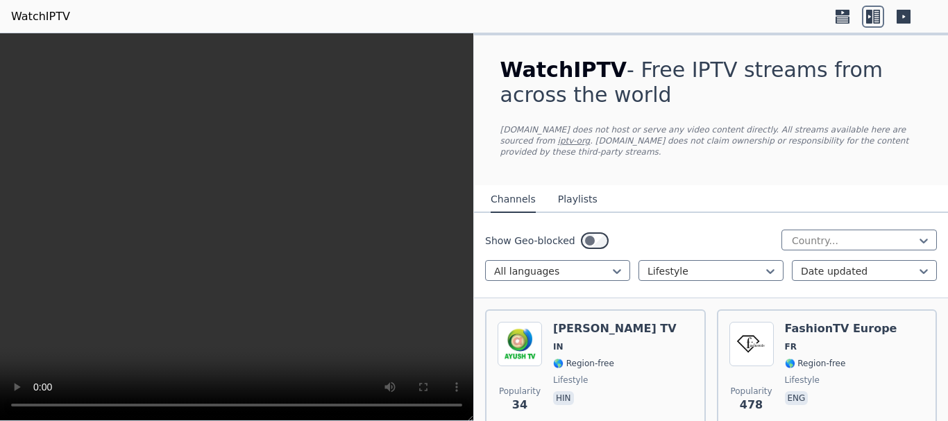
scroll to position [69, 0]
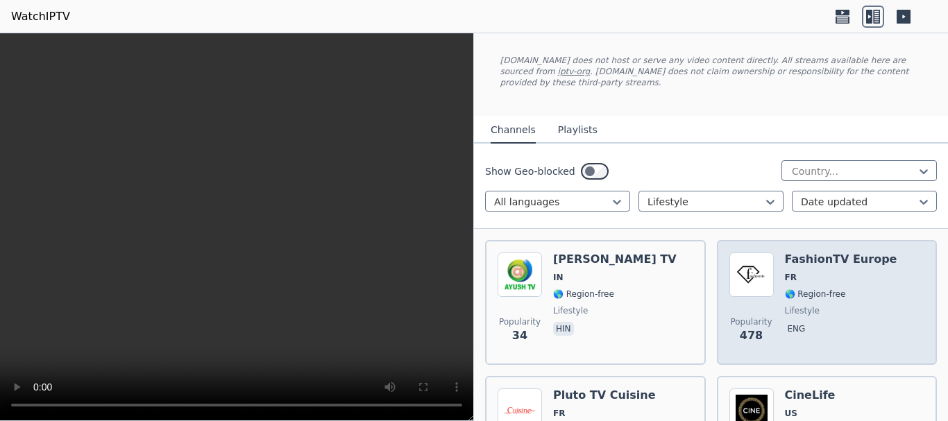
click at [808, 254] on h6 "FashionTV Europe" at bounding box center [841, 259] width 112 height 14
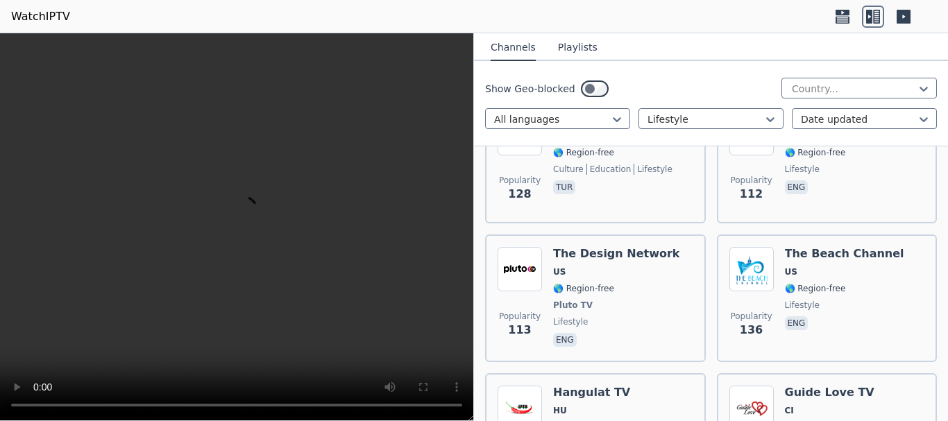
scroll to position [555, 0]
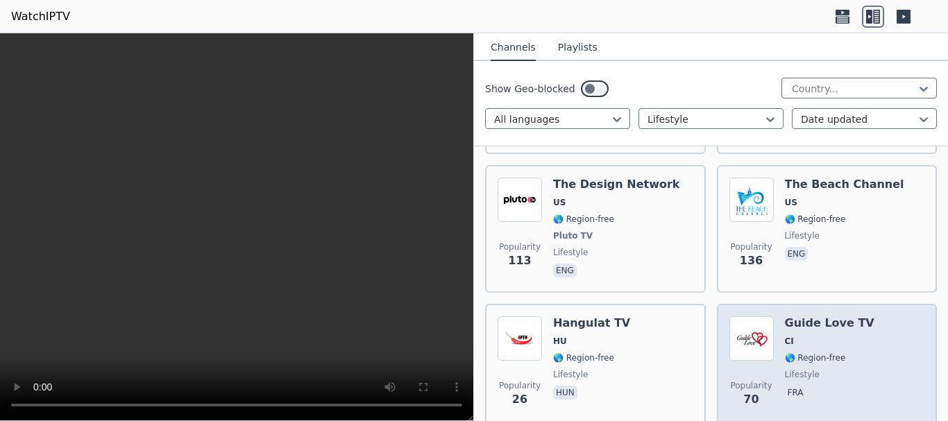
click at [803, 336] on span "CI" at bounding box center [829, 341] width 89 height 11
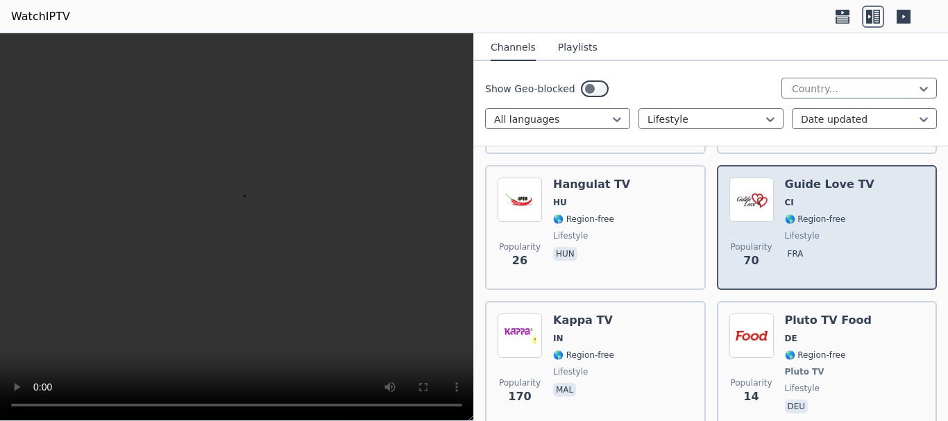
scroll to position [832, 0]
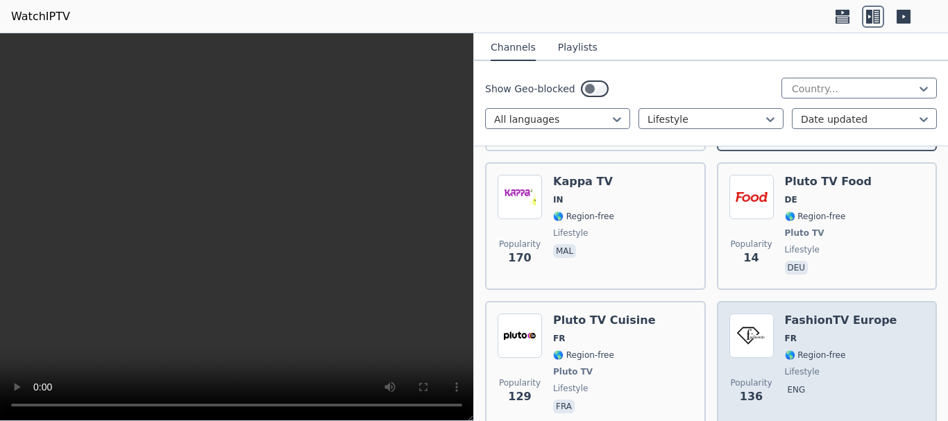
click at [796, 333] on span "FR" at bounding box center [841, 338] width 112 height 11
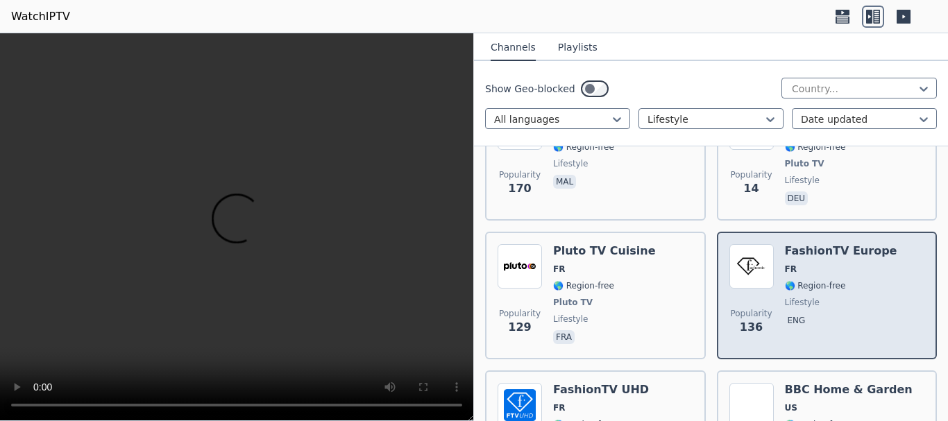
scroll to position [1040, 0]
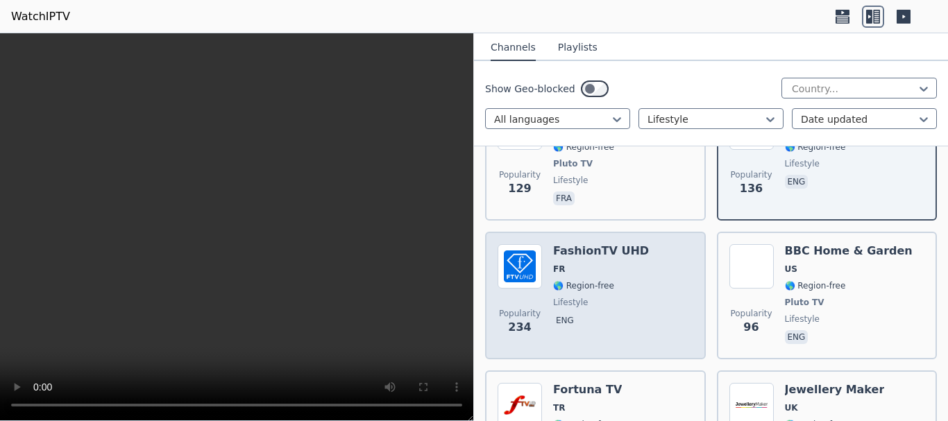
click at [647, 288] on div "Popularity 234 FashionTV UHD FR 🌎 Region-free lifestyle eng" at bounding box center [595, 295] width 196 height 103
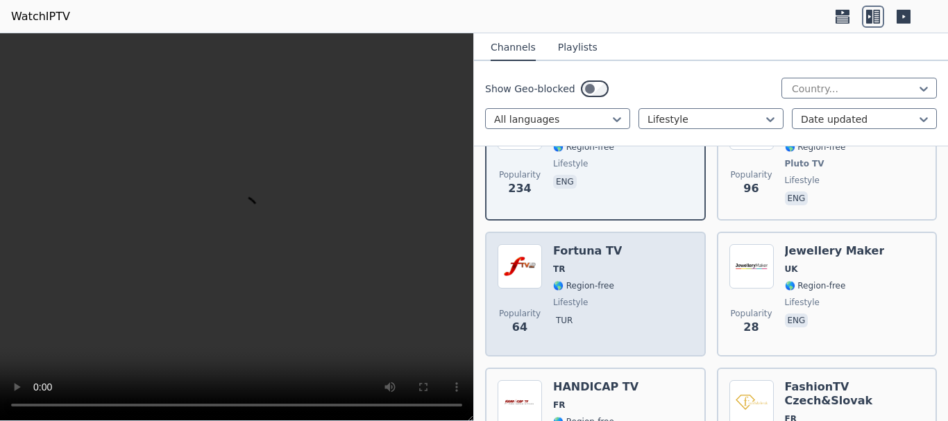
scroll to position [1249, 0]
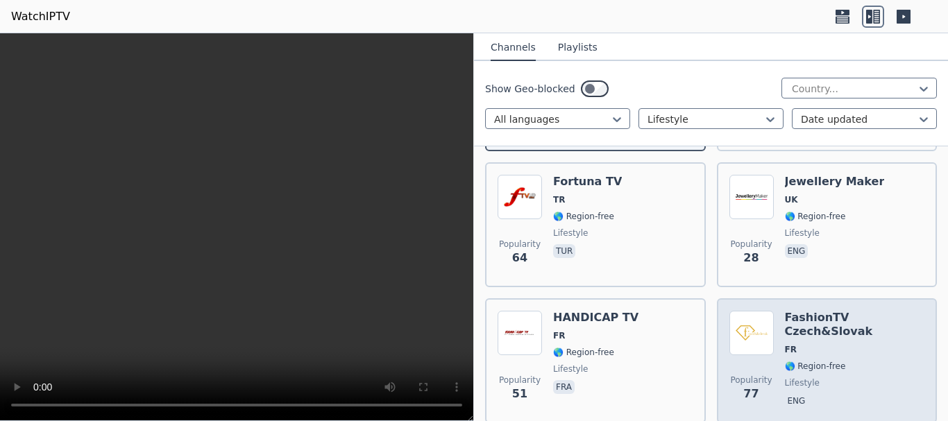
click at [802, 333] on div "FashionTV Czech&Slovak FR 🌎 Region-free lifestyle eng" at bounding box center [855, 361] width 140 height 100
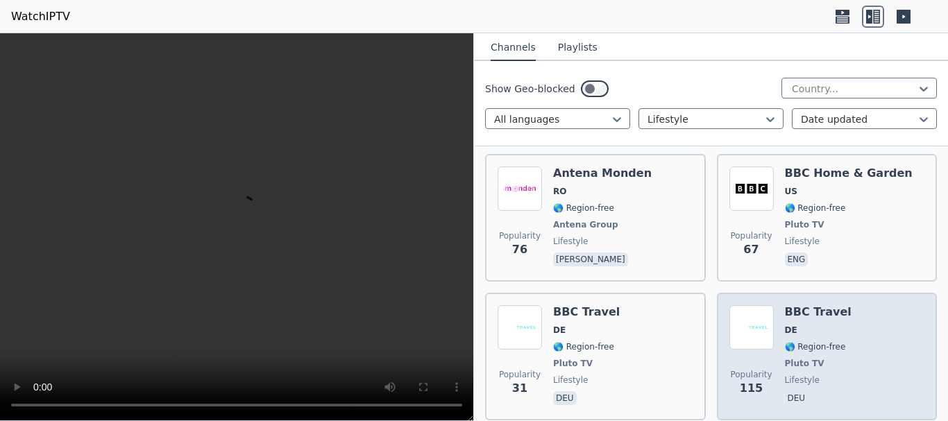
scroll to position [1803, 0]
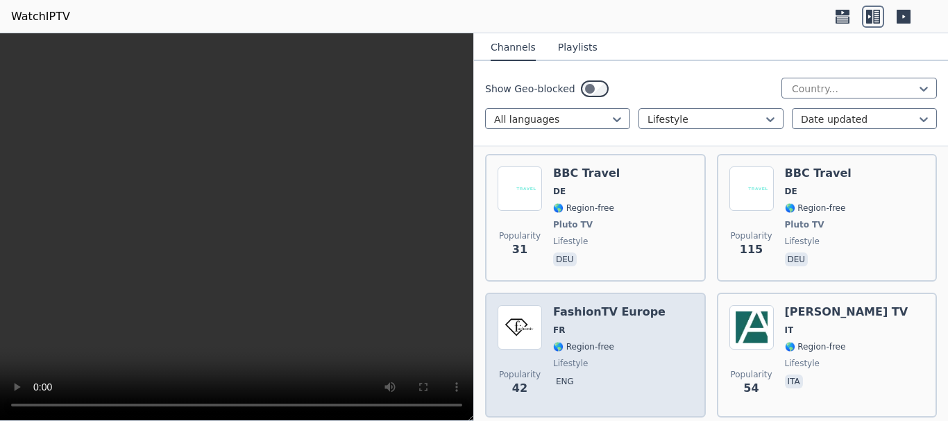
click at [636, 329] on div "FashionTV Europe FR 🌎 Region-free lifestyle eng" at bounding box center [609, 355] width 112 height 100
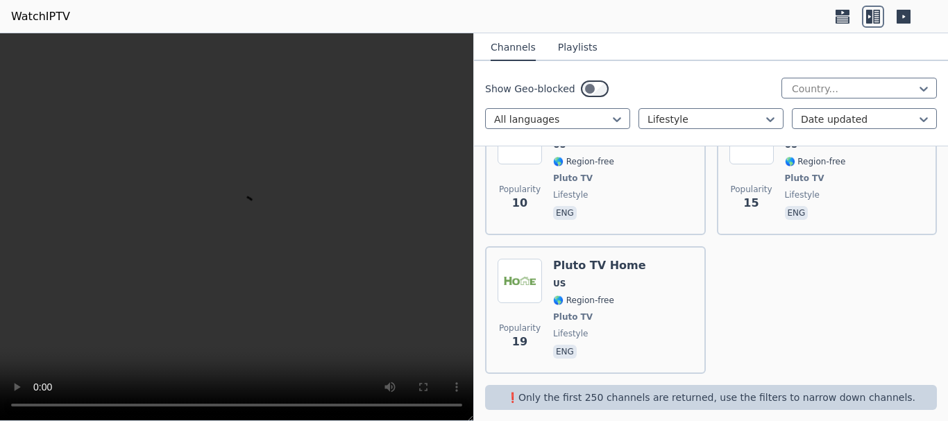
scroll to position [4999, 0]
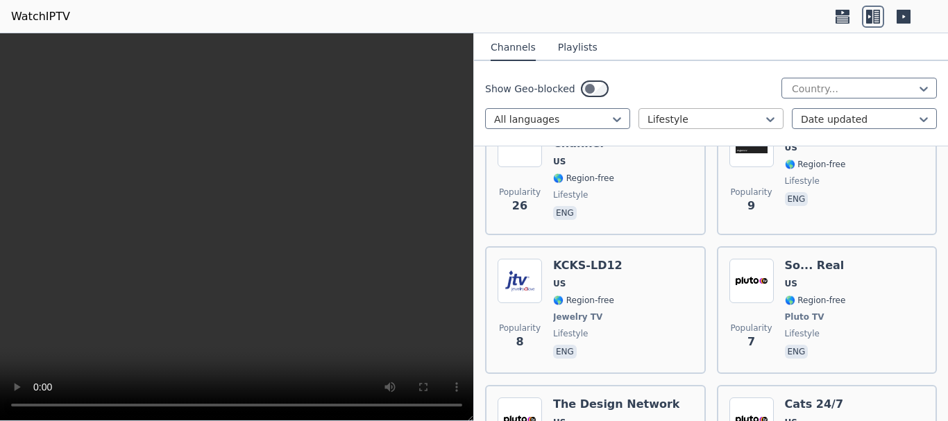
click at [718, 124] on div at bounding box center [705, 119] width 116 height 14
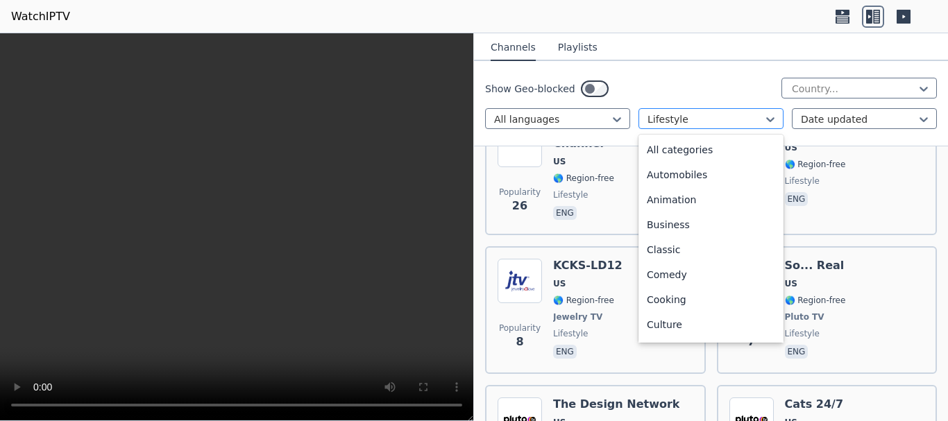
scroll to position [178, 0]
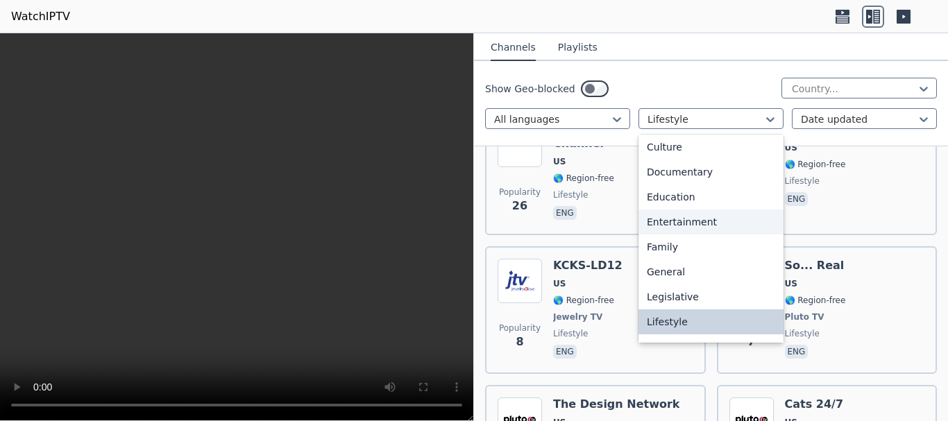
click at [724, 222] on div "Entertainment" at bounding box center [710, 221] width 145 height 25
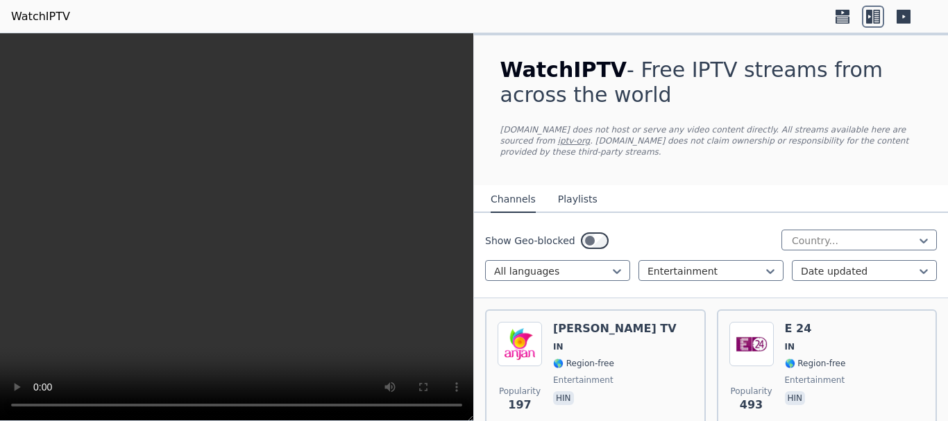
scroll to position [69, 0]
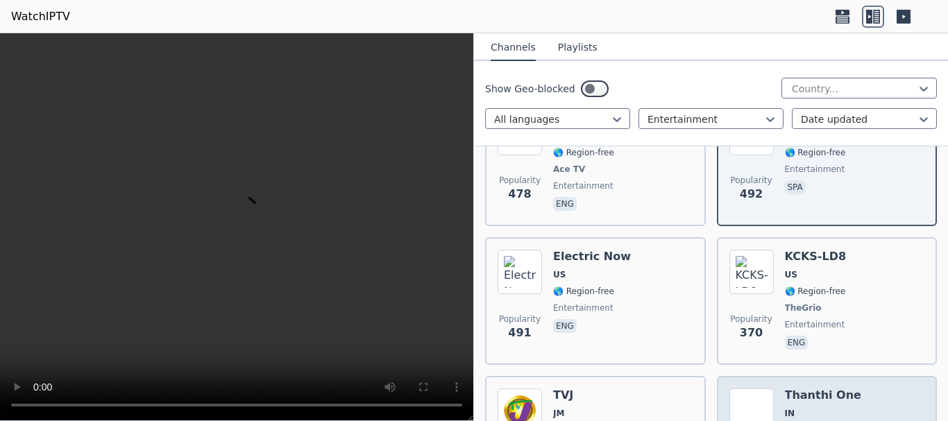
scroll to position [624, 0]
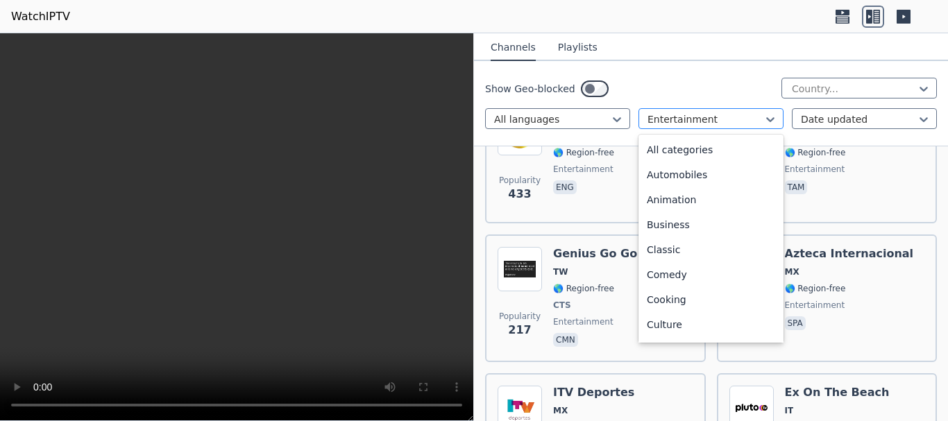
click at [715, 118] on div at bounding box center [705, 119] width 116 height 14
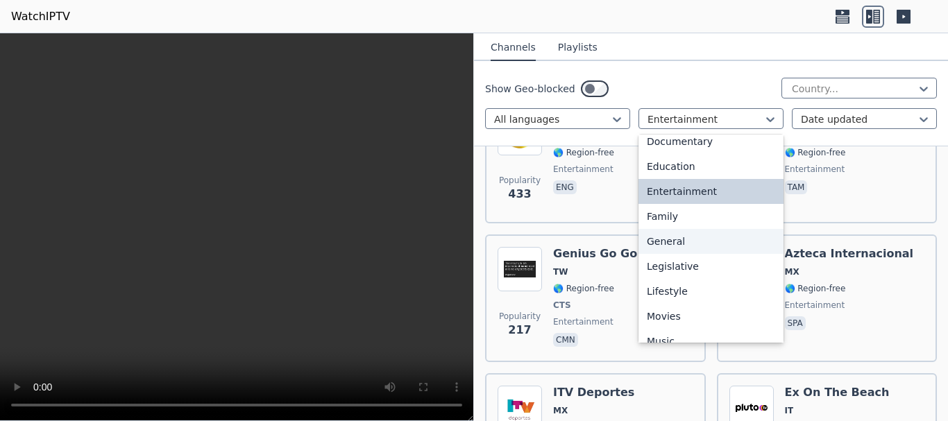
scroll to position [277, 0]
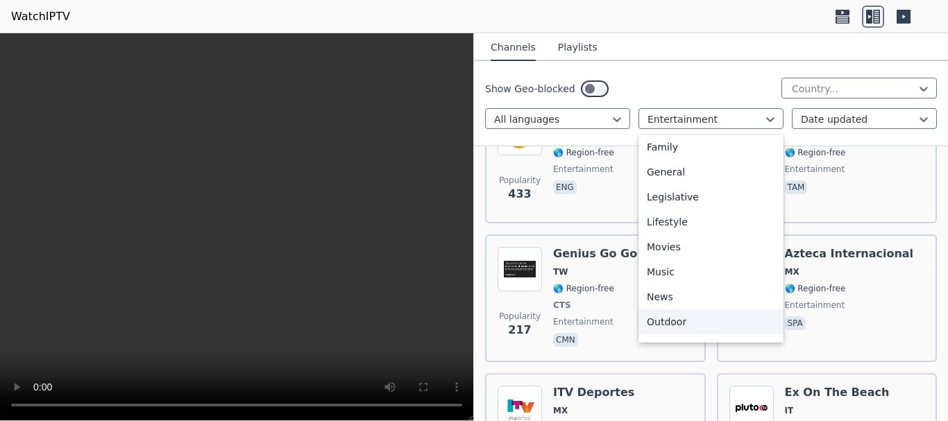
click at [692, 322] on div "Outdoor" at bounding box center [710, 321] width 145 height 25
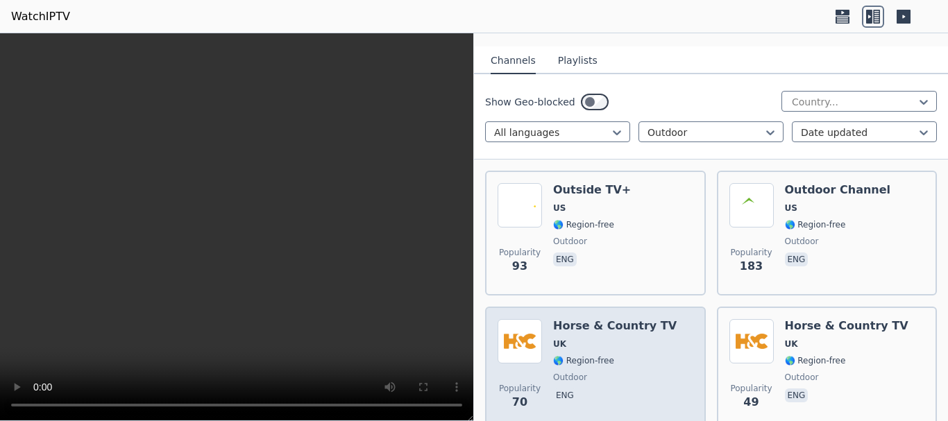
scroll to position [69, 0]
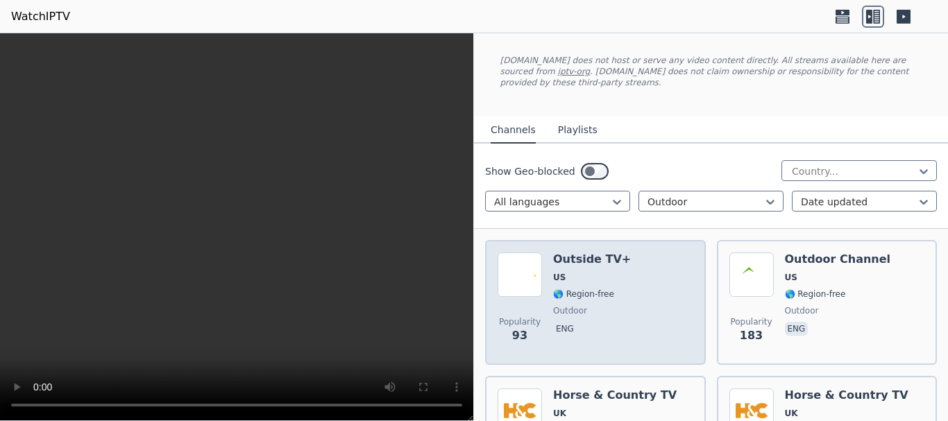
click at [647, 295] on div "Popularity 93 Outside TV+ US 🌎 Region-free outdoor eng" at bounding box center [595, 302] width 196 height 100
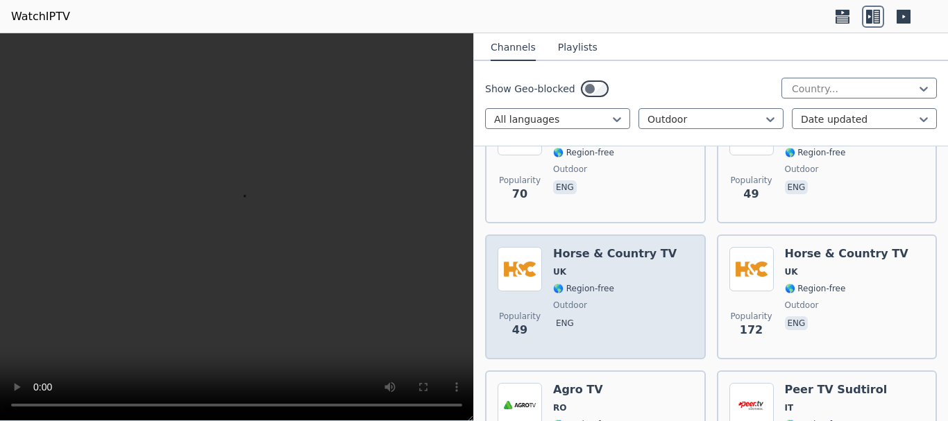
scroll to position [486, 0]
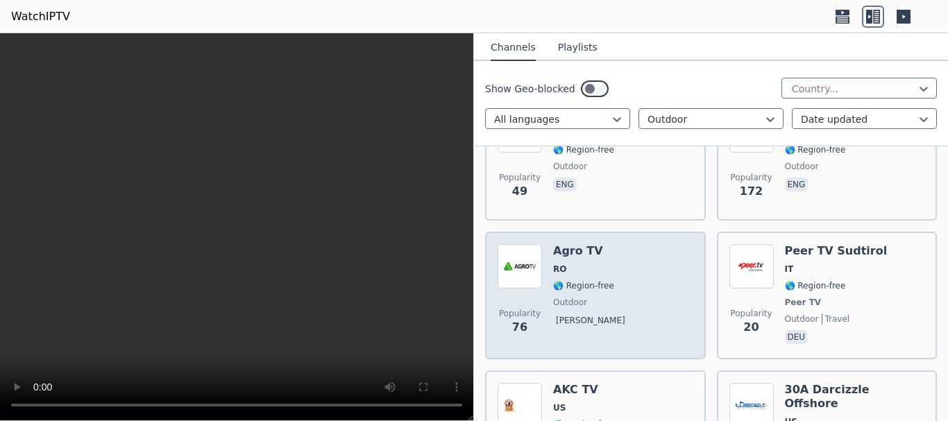
click at [645, 285] on div "Popularity 76 Agro TV RO 🌎 Region-free outdoor [PERSON_NAME]" at bounding box center [595, 295] width 196 height 103
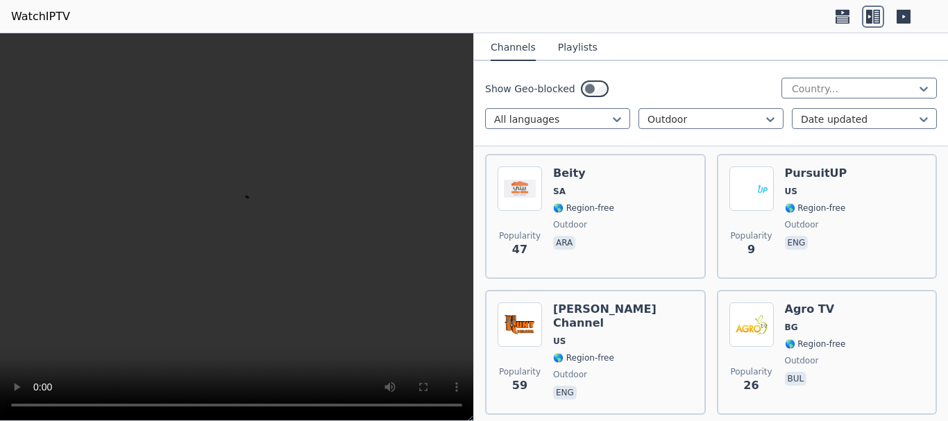
scroll to position [1873, 0]
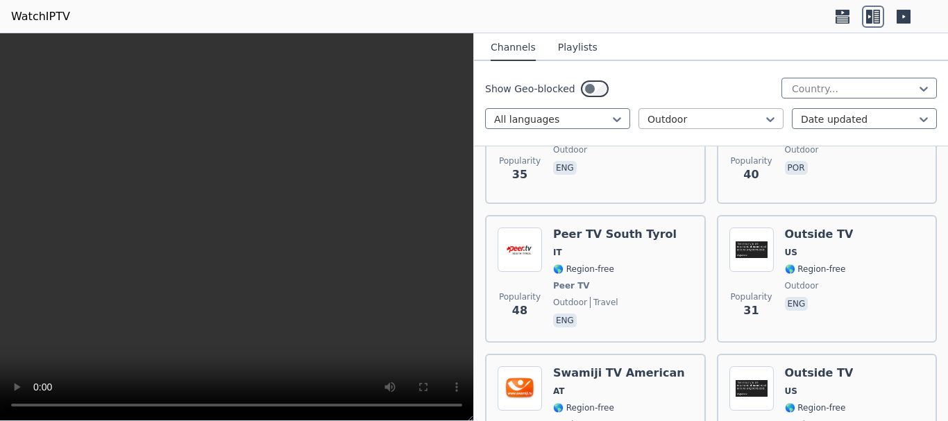
click at [708, 122] on div at bounding box center [705, 119] width 116 height 14
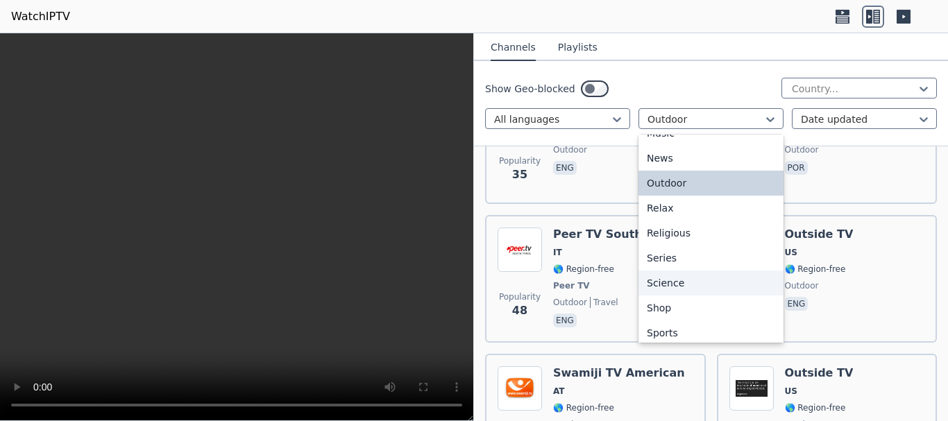
scroll to position [472, 0]
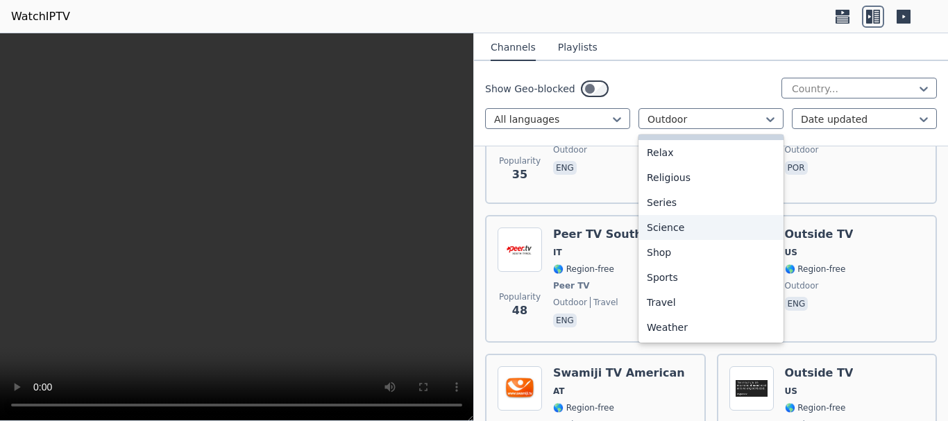
click at [689, 225] on div "Science" at bounding box center [710, 227] width 145 height 25
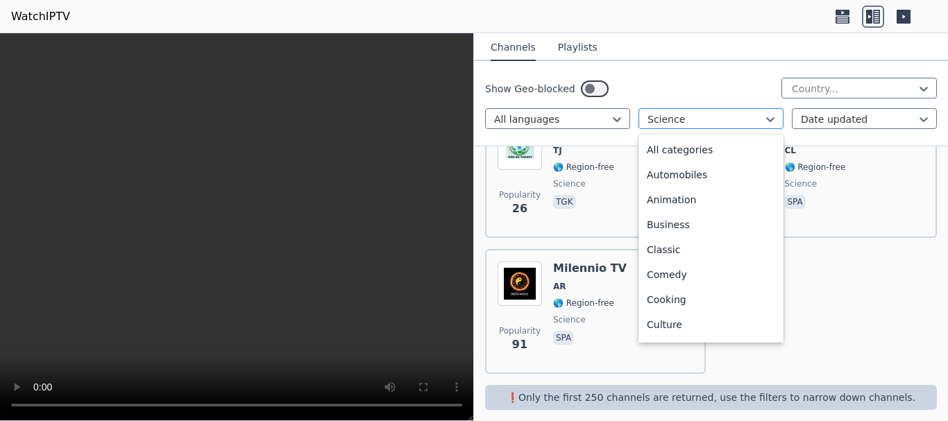
scroll to position [377, 0]
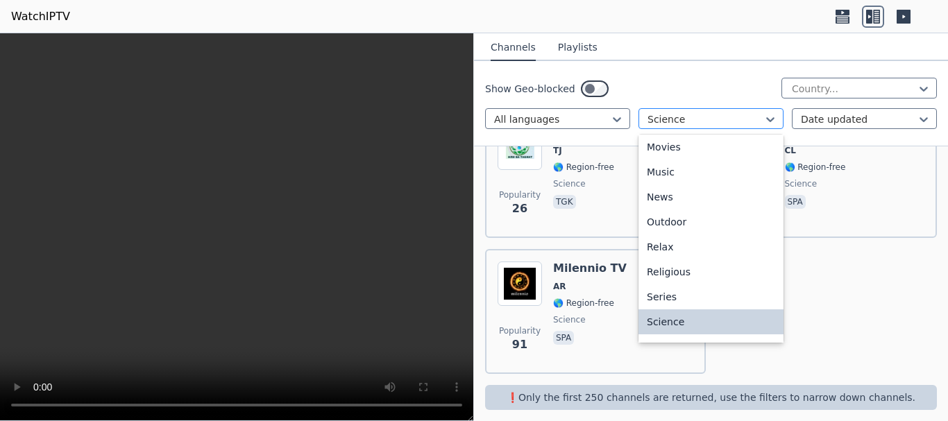
click at [701, 116] on div at bounding box center [705, 119] width 116 height 14
click at [696, 171] on div "Music" at bounding box center [710, 172] width 145 height 25
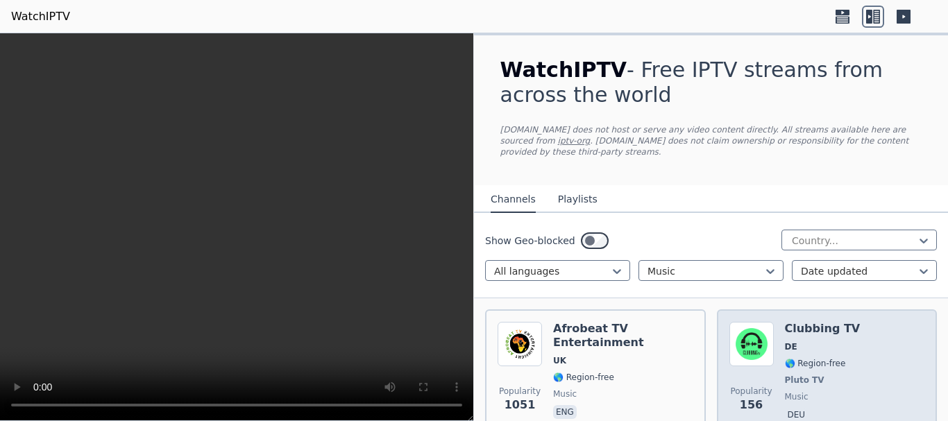
scroll to position [139, 0]
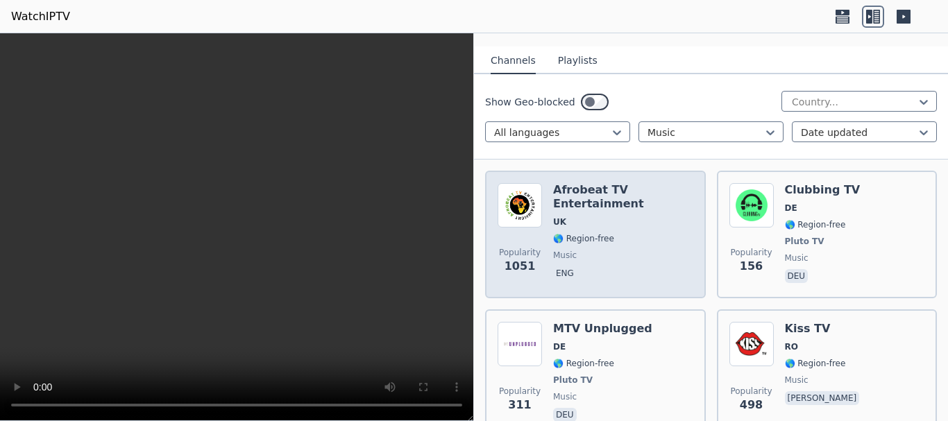
click at [627, 238] on div "Afrobeat TV Entertainment UK 🌎 Region-free music eng" at bounding box center [623, 234] width 140 height 103
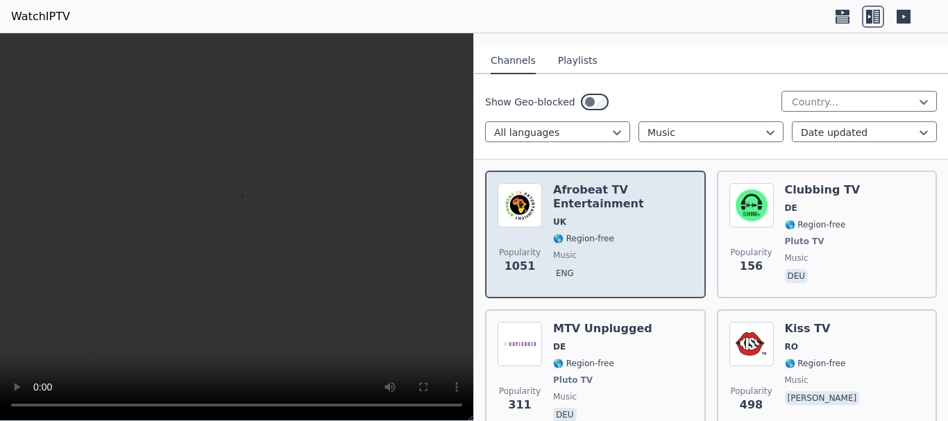
scroll to position [208, 0]
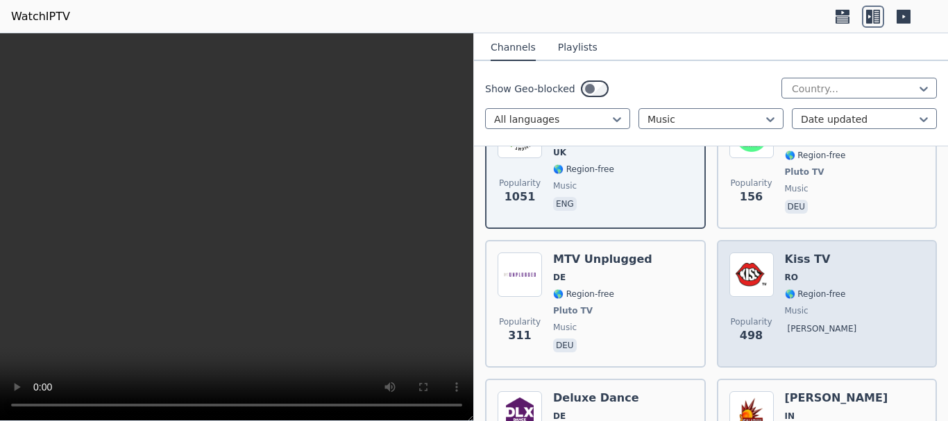
click at [785, 272] on span "RO" at bounding box center [791, 277] width 13 height 11
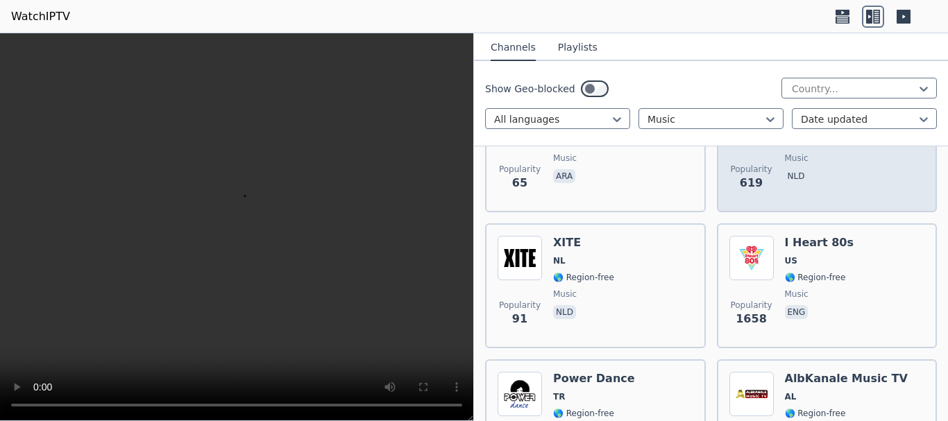
scroll to position [1595, 0]
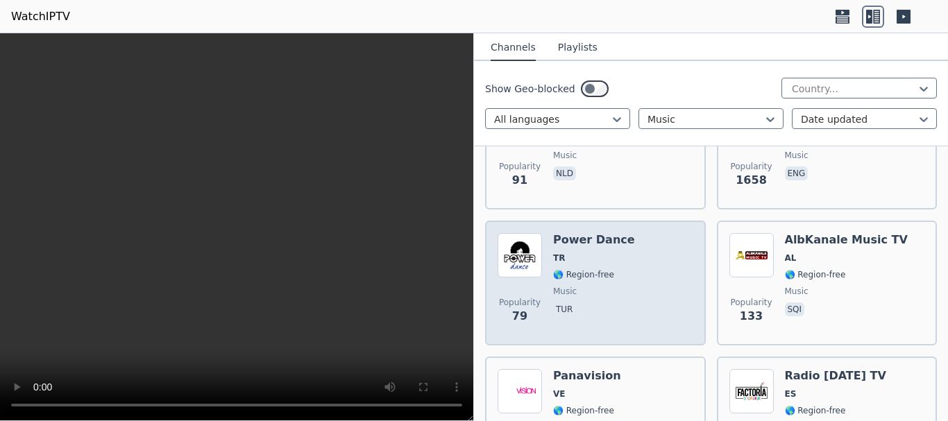
click at [617, 286] on span "music" at bounding box center [594, 291] width 82 height 11
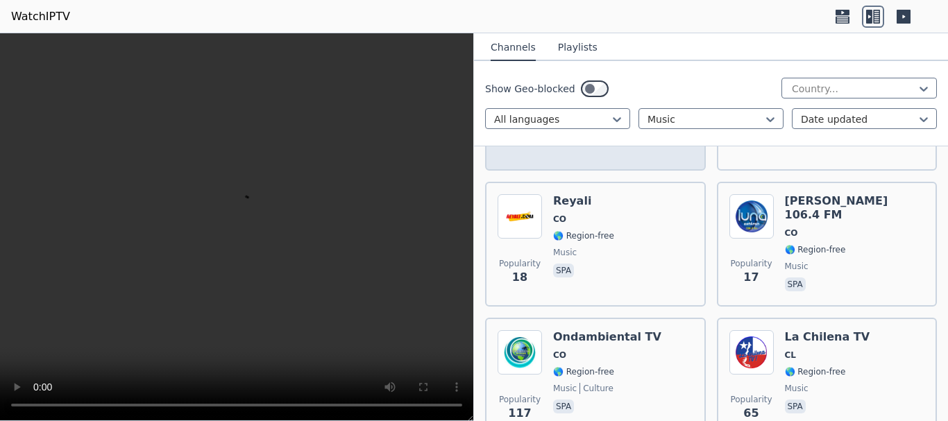
scroll to position [4231, 0]
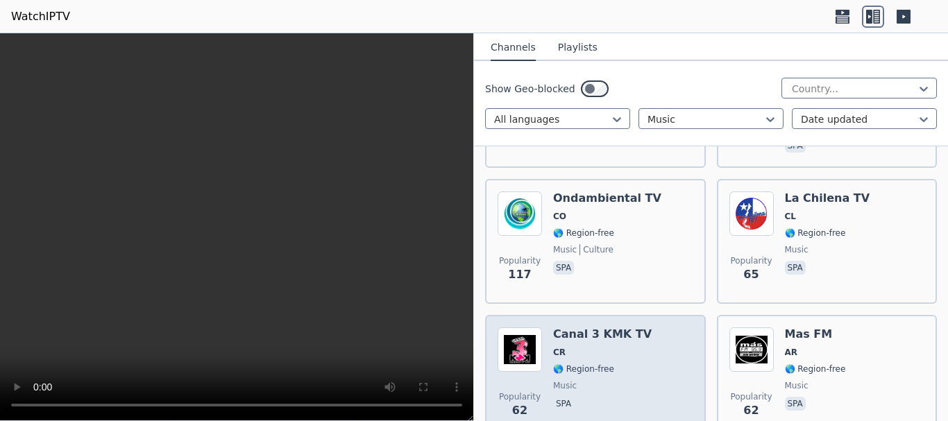
click at [642, 354] on div "Popularity 62 Canal 3 KMK TV CR 🌎 Region-free music spa" at bounding box center [595, 377] width 196 height 100
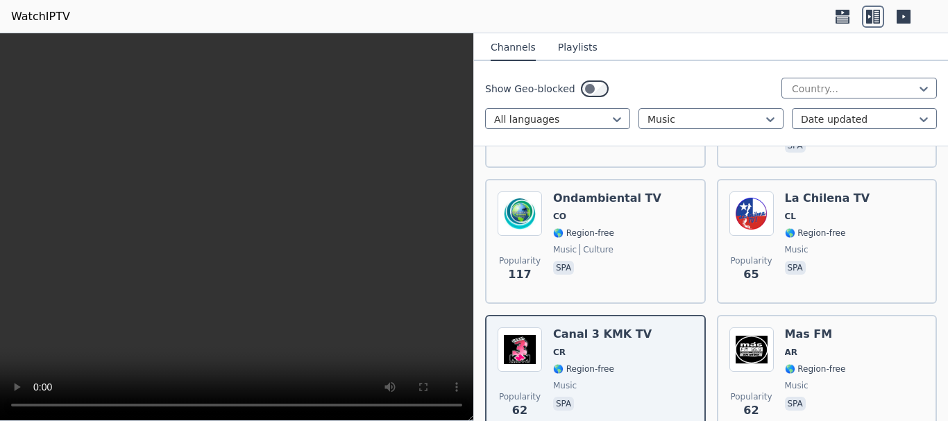
drag, startPoint x: 572, startPoint y: 49, endPoint x: 574, endPoint y: 61, distance: 12.7
click at [574, 61] on div "Channels Playlists Show Geo-blocked Country... All languages Music Date updated" at bounding box center [711, 89] width 474 height 113
click at [572, 50] on button "Playlists" at bounding box center [578, 48] width 40 height 26
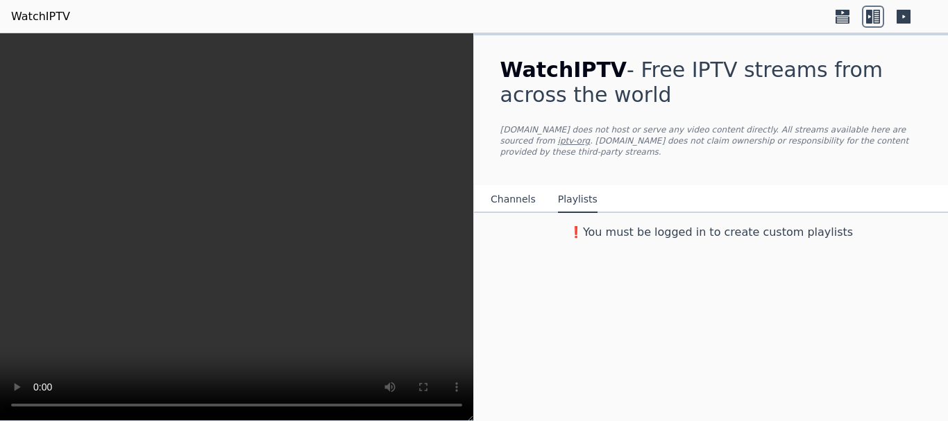
scroll to position [0, 0]
click at [571, 190] on button "Playlists" at bounding box center [578, 200] width 40 height 26
click at [634, 225] on h3 "❗️You must be logged in to create custom playlists" at bounding box center [711, 232] width 466 height 17
click at [903, 17] on icon at bounding box center [903, 17] width 22 height 22
